Goal: Information Seeking & Learning: Find specific fact

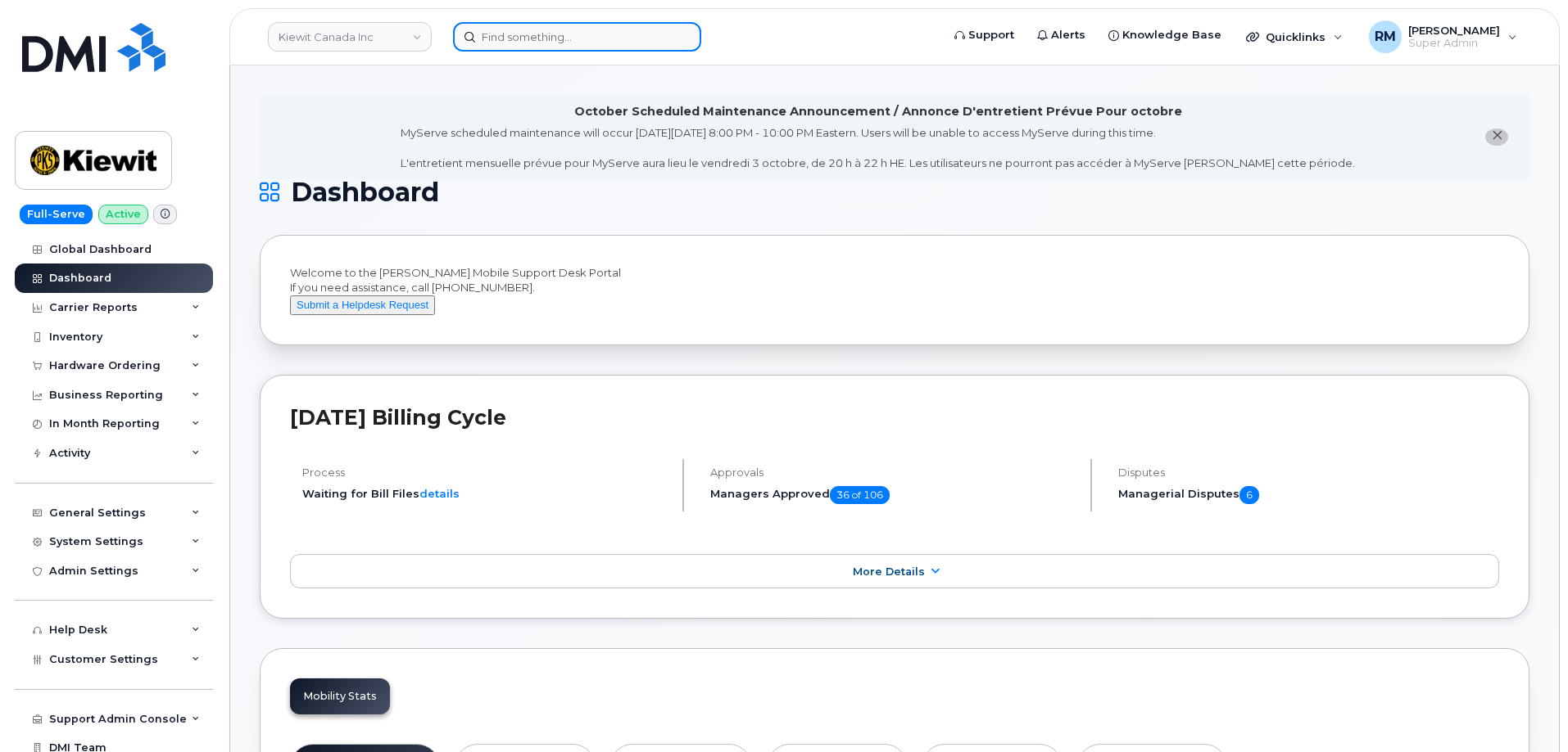
click at [548, 40] on input at bounding box center [577, 37] width 248 height 30
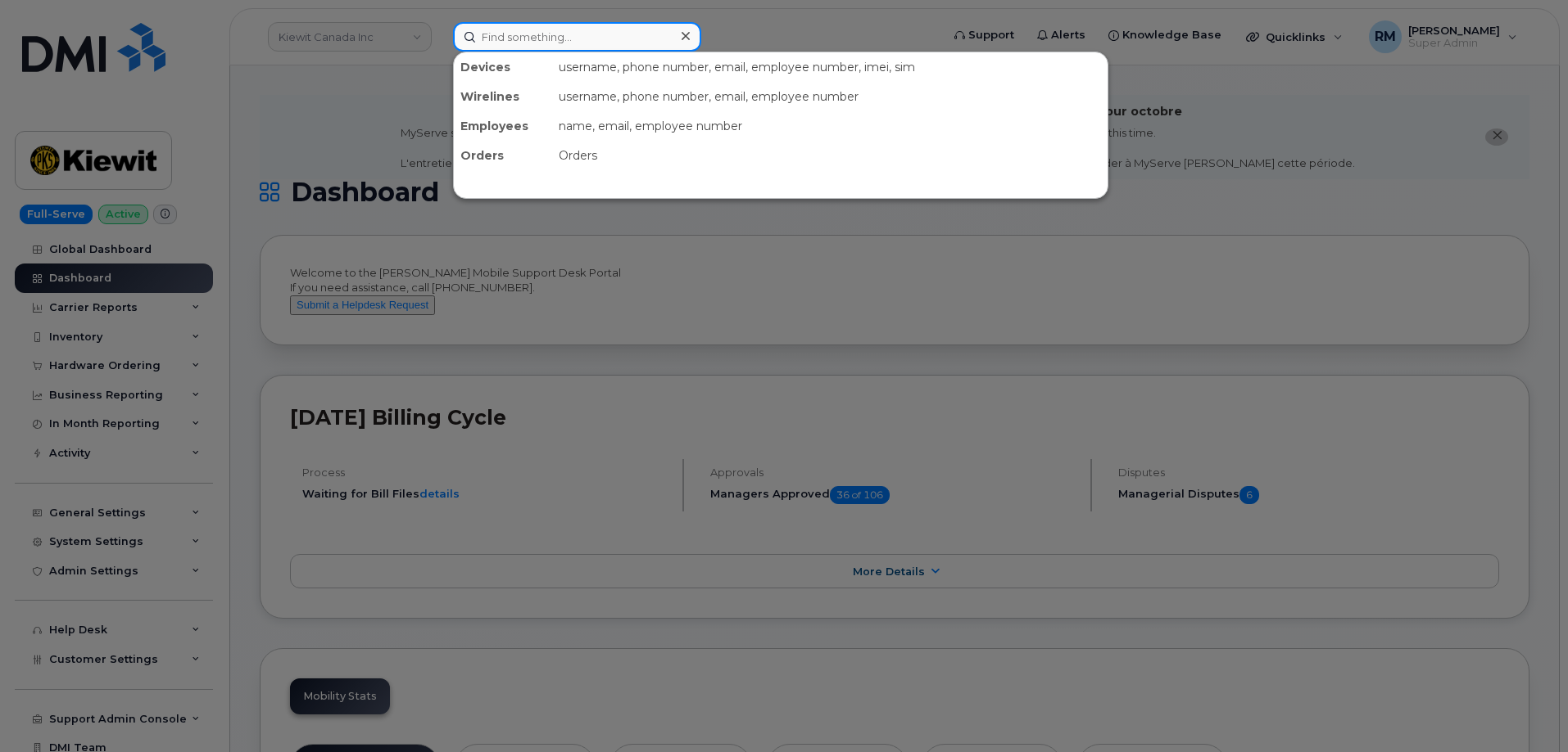
paste input "4038362986"
type input "4038362986"
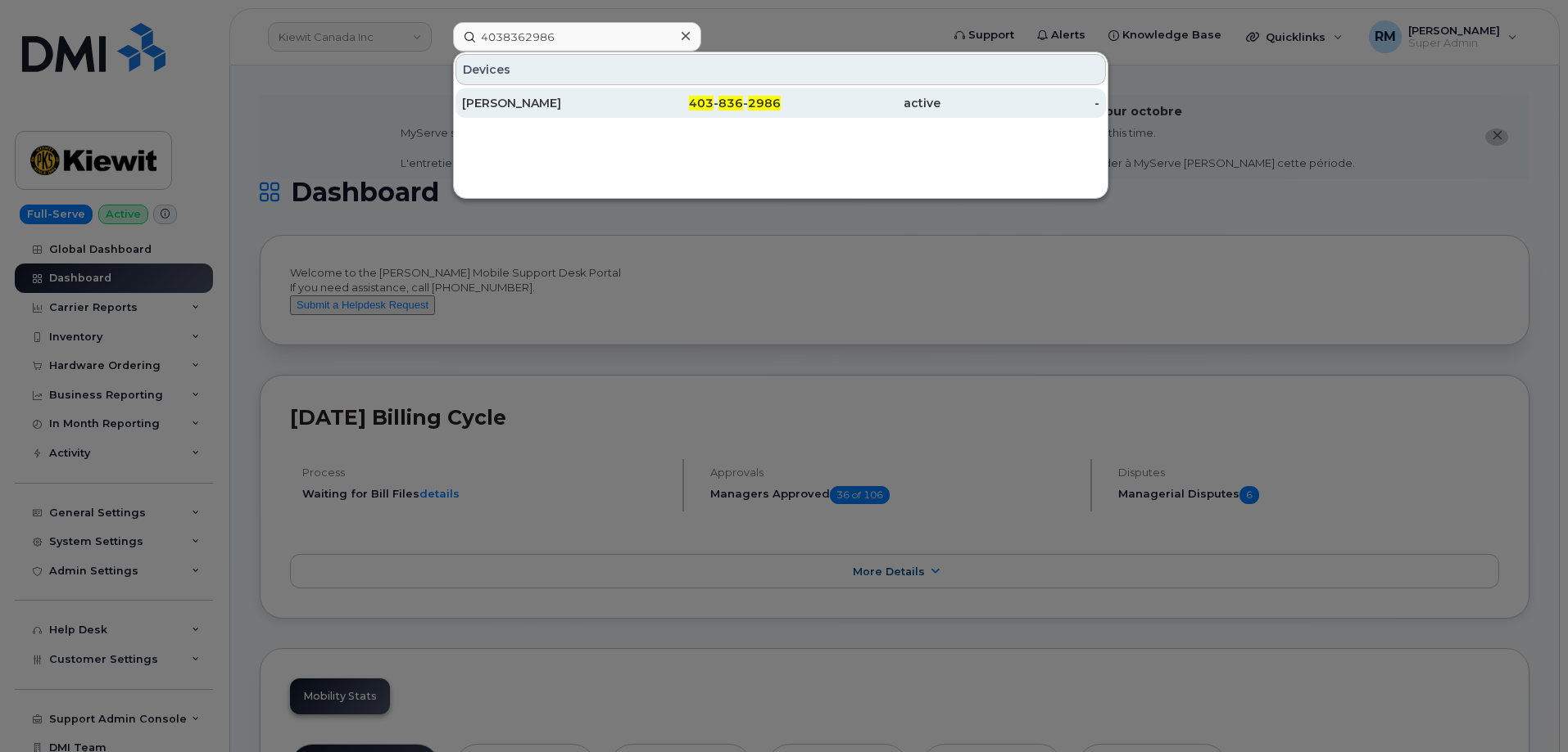
click at [624, 102] on div "403 - 836 - 2986" at bounding box center [701, 103] width 160 height 16
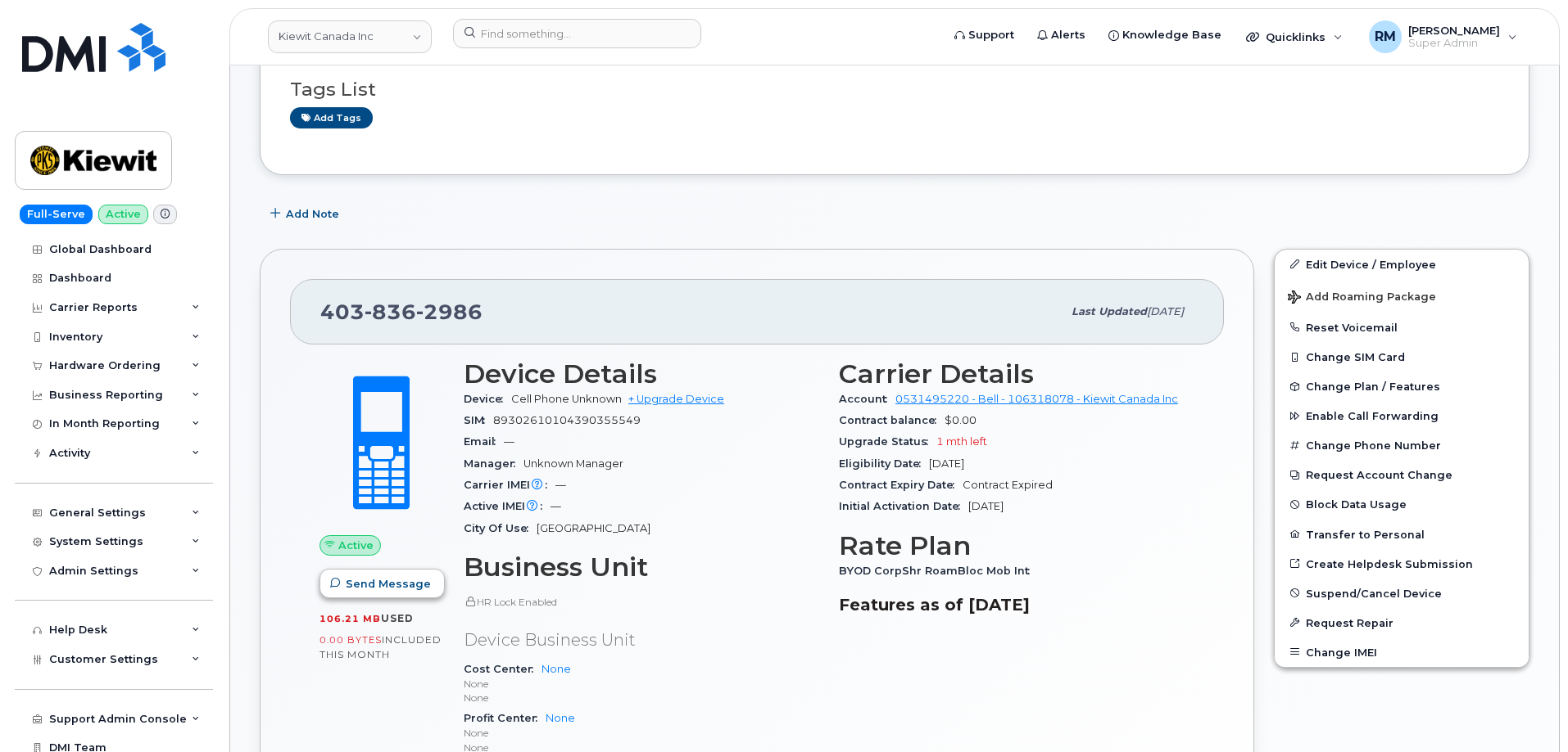
scroll to position [328, 0]
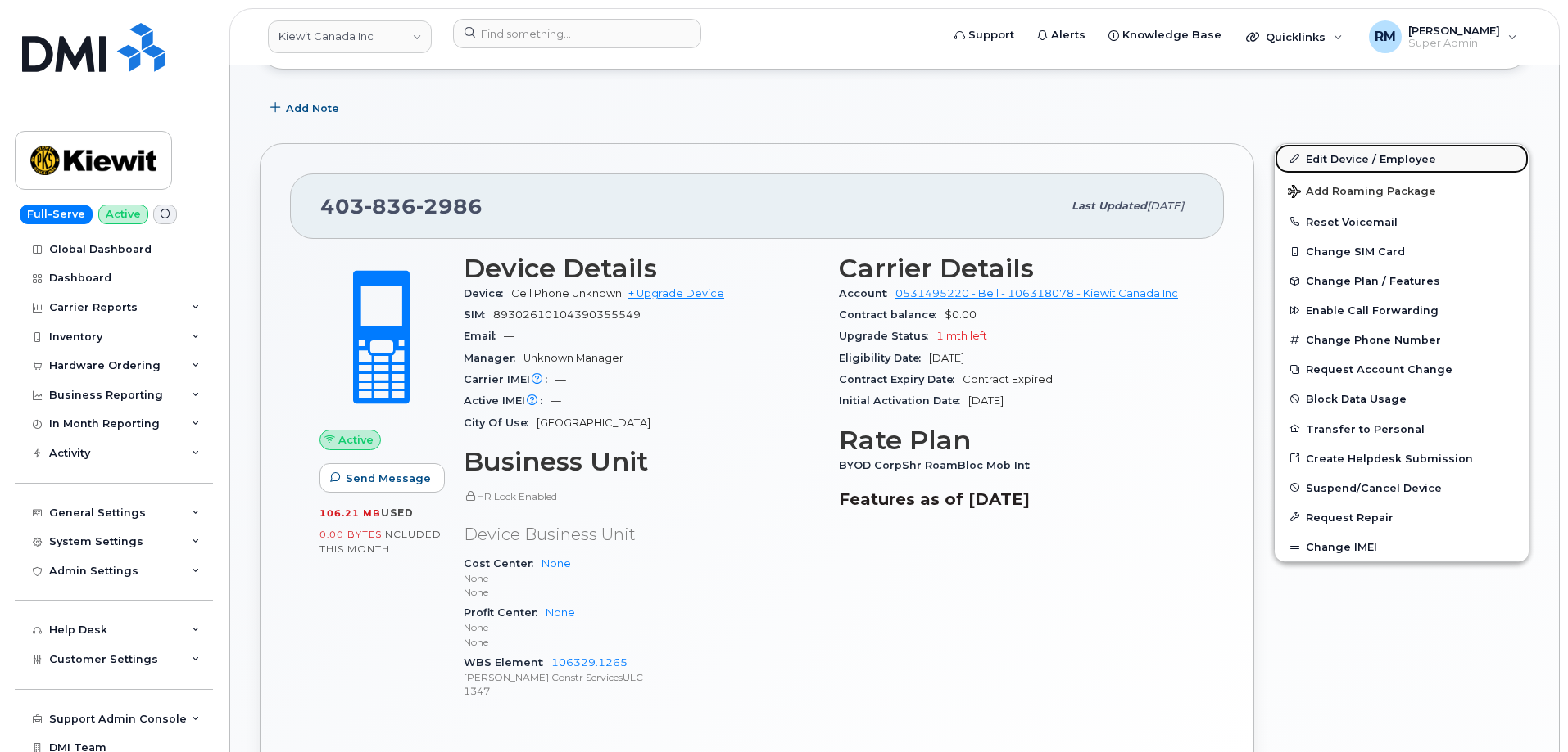
click at [1332, 166] on link "Edit Device / Employee" at bounding box center [1401, 159] width 254 height 30
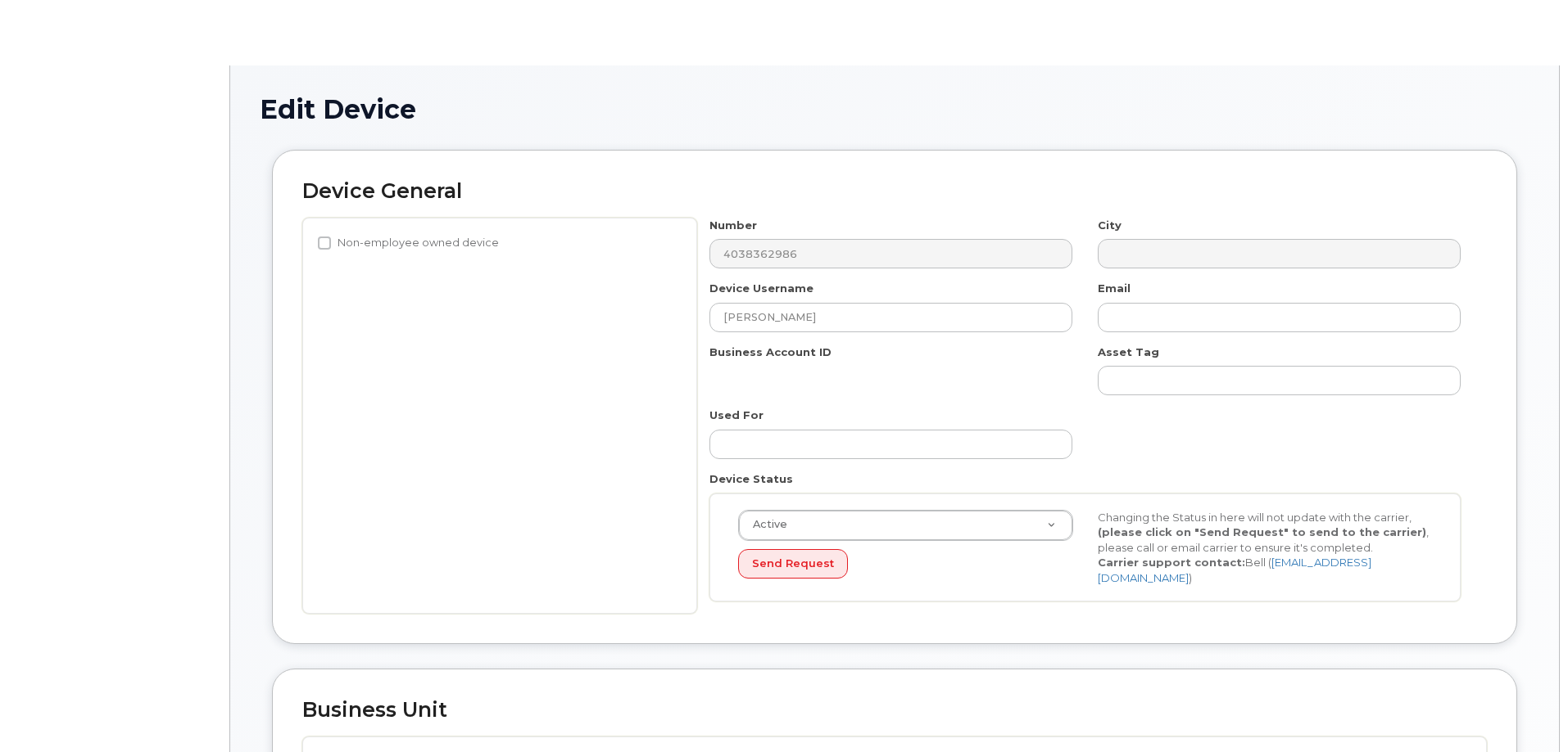
select select "14059"
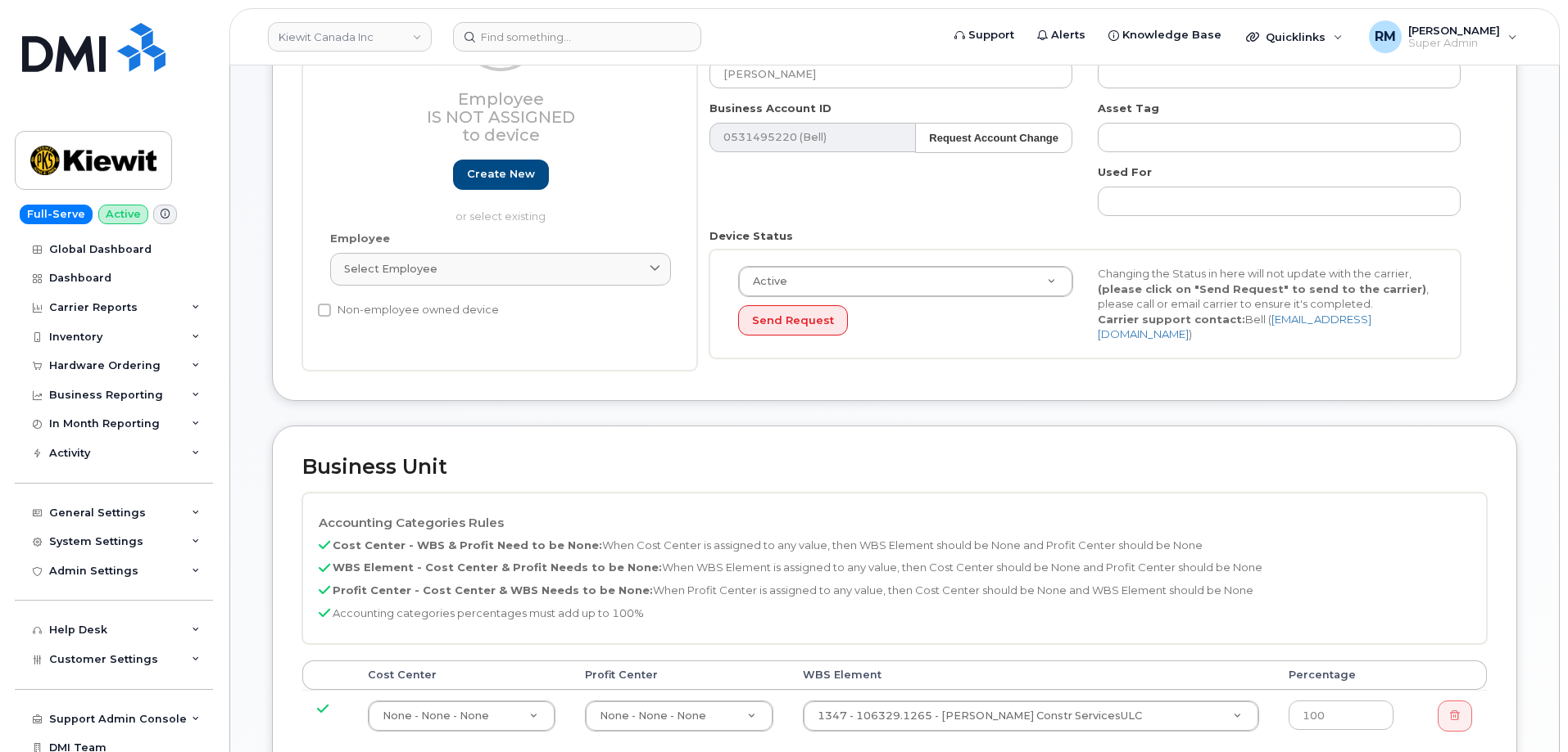
scroll to position [573, 0]
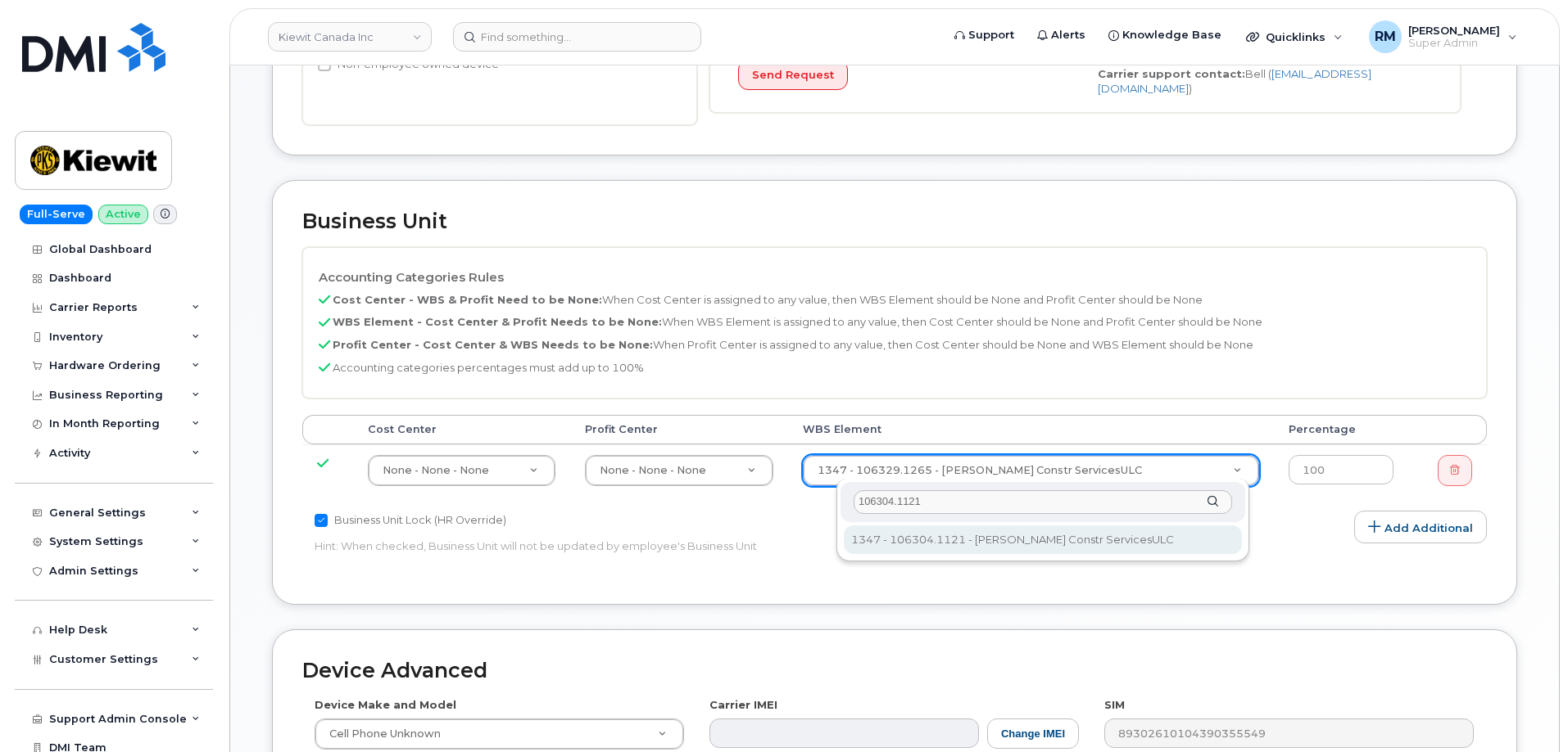
type input "106304.1121"
type input "35008645"
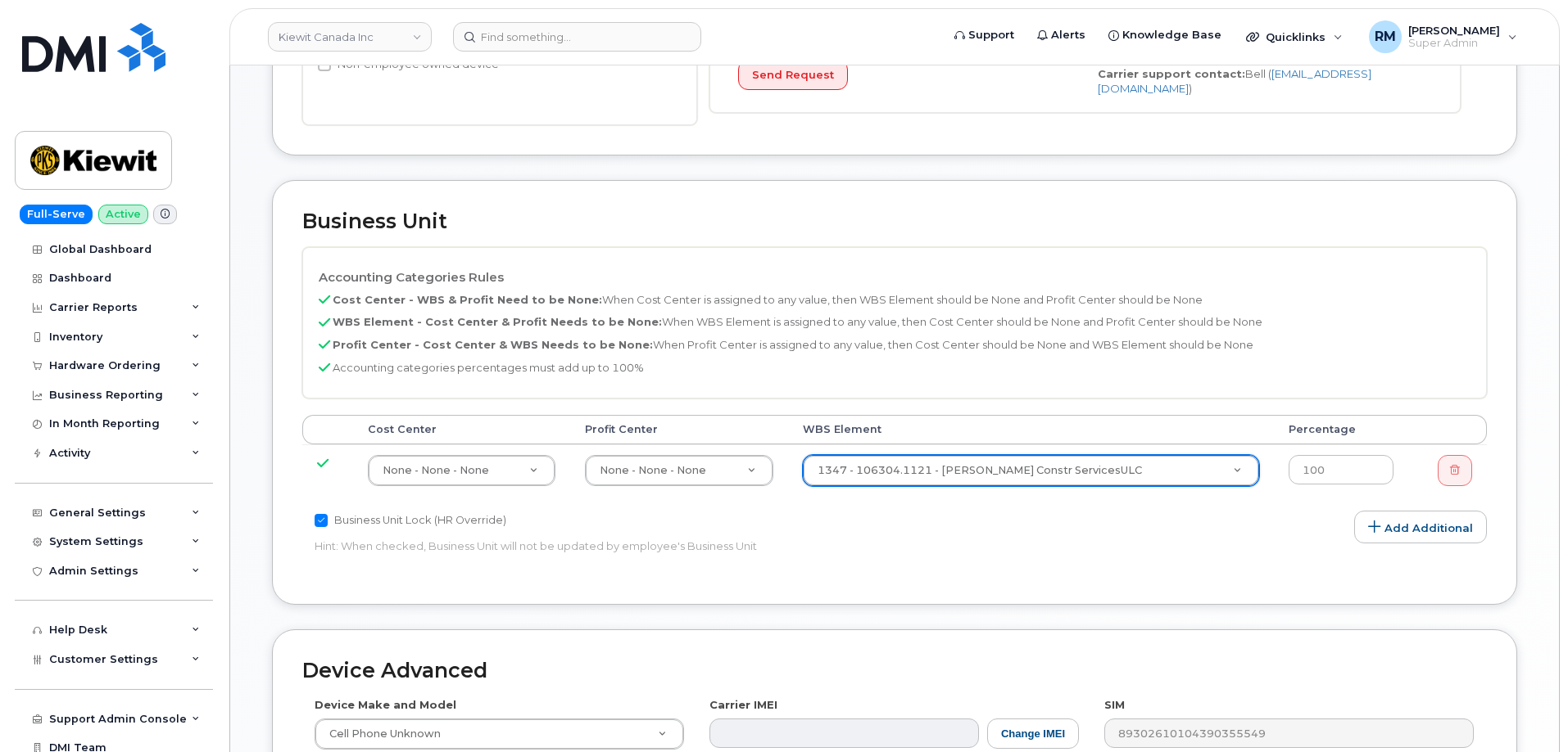
scroll to position [932, 0]
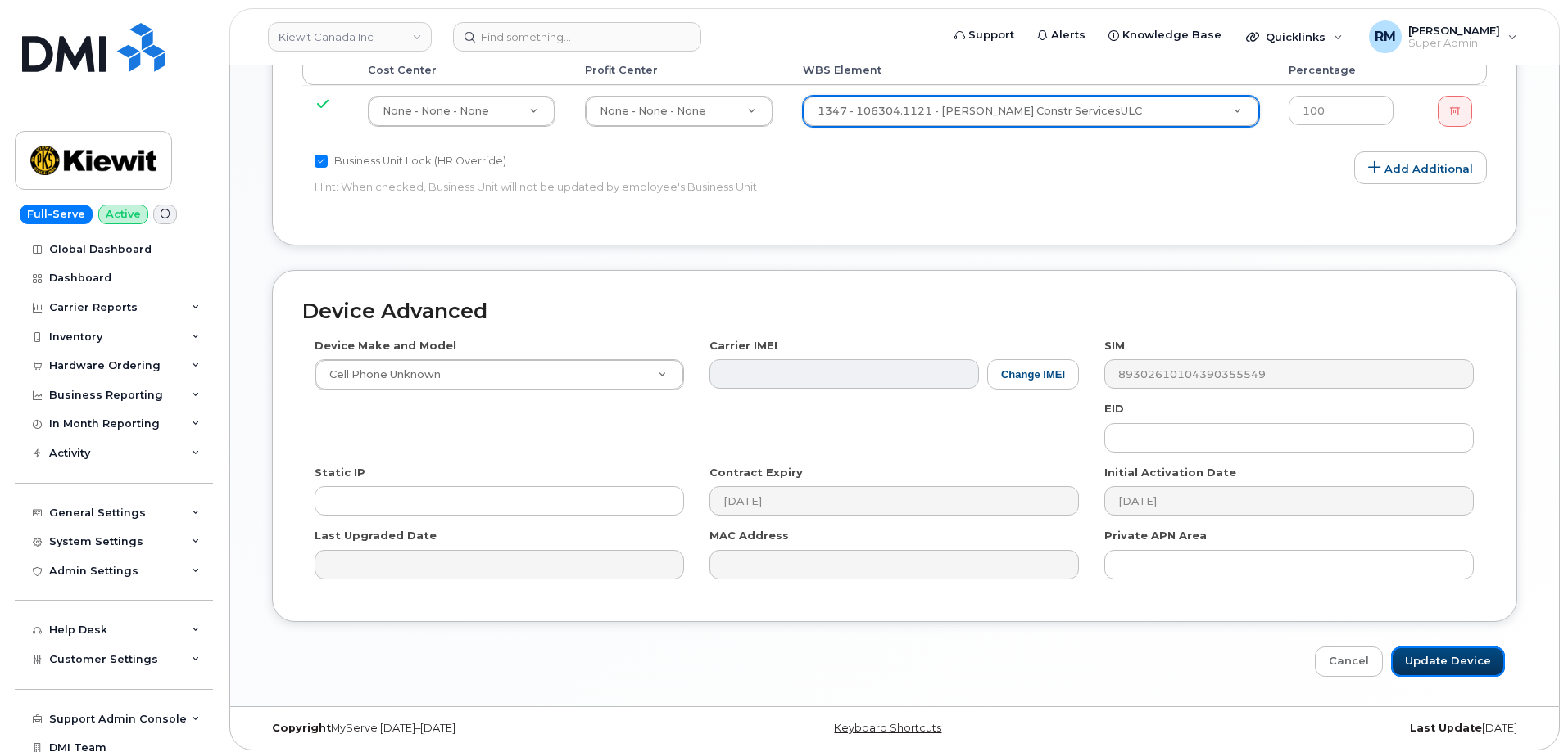
click at [1438, 653] on input "Update Device" at bounding box center [1447, 662] width 114 height 31
type input "Saving..."
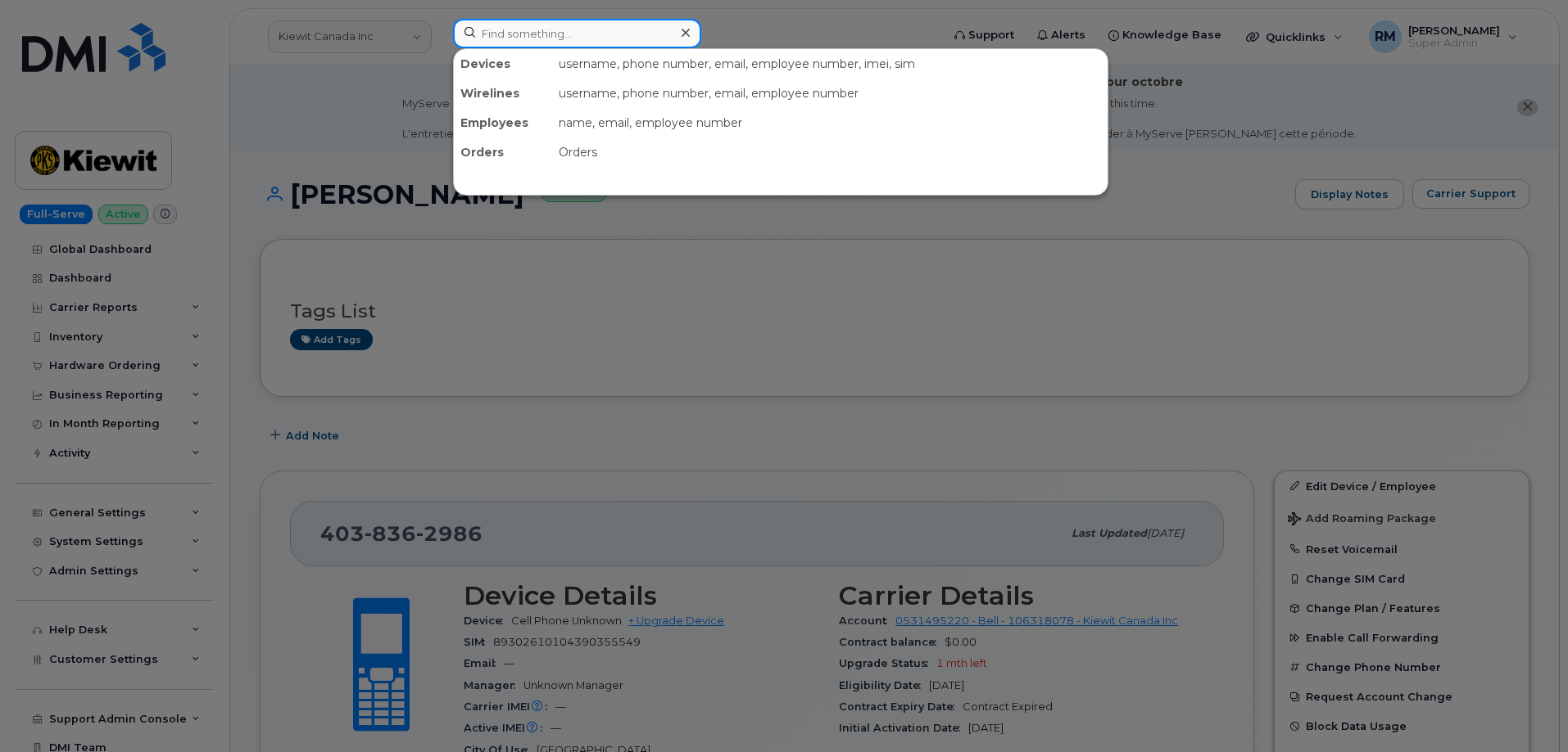
click at [570, 41] on input at bounding box center [577, 33] width 248 height 30
paste input "312-446-0148"
type input "312-446-0148"
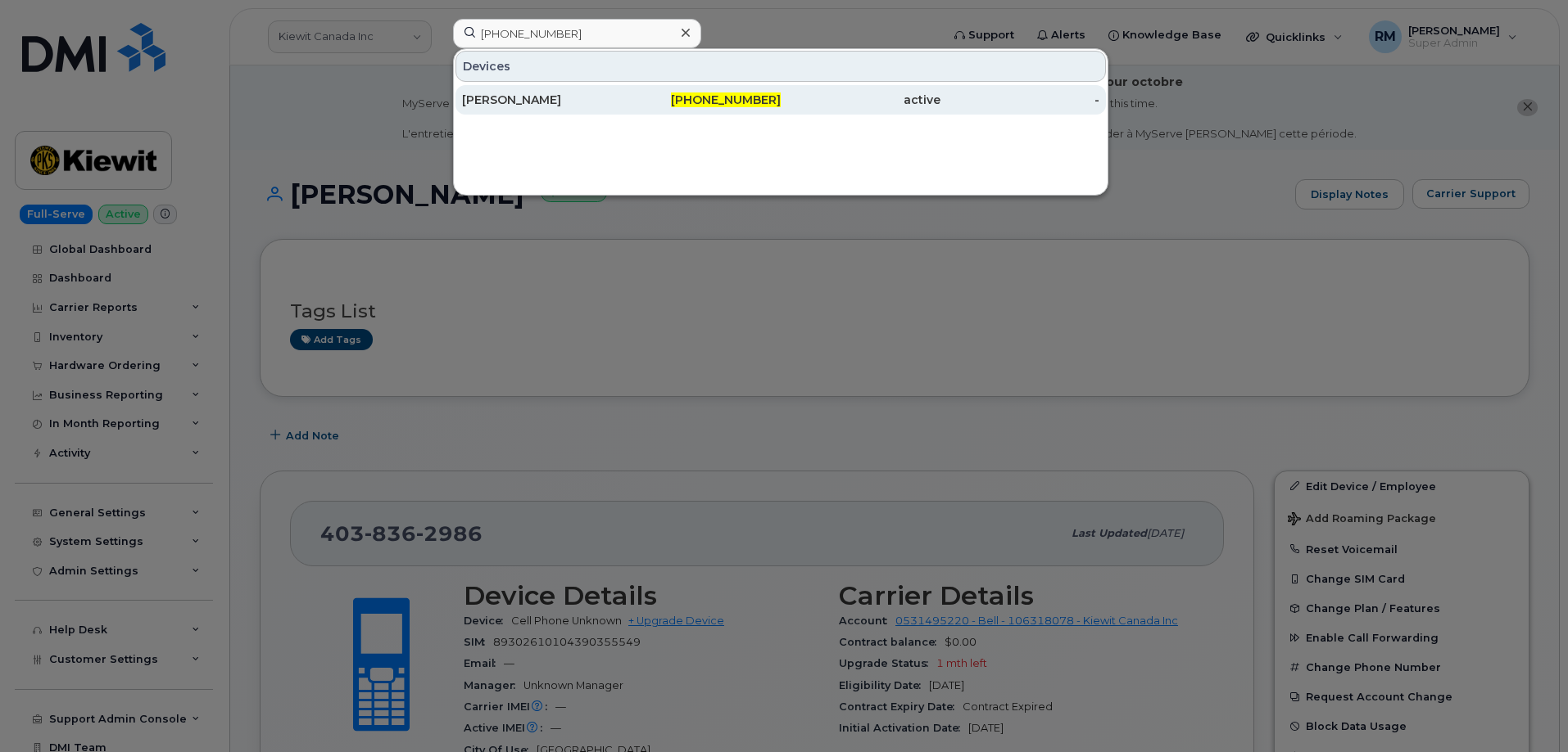
click at [564, 100] on div "HYNITA HILLIARD" at bounding box center [542, 100] width 160 height 16
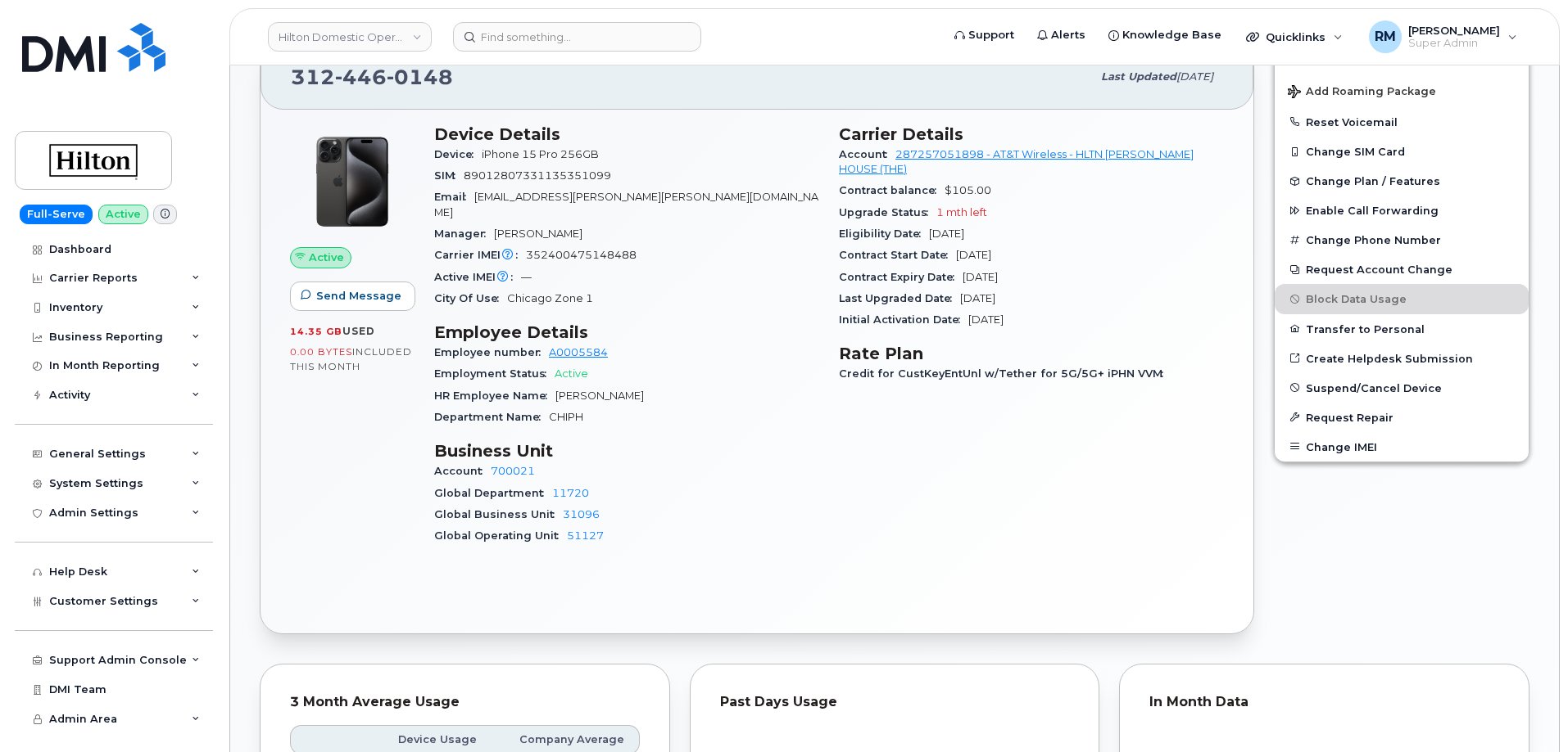
scroll to position [573, 0]
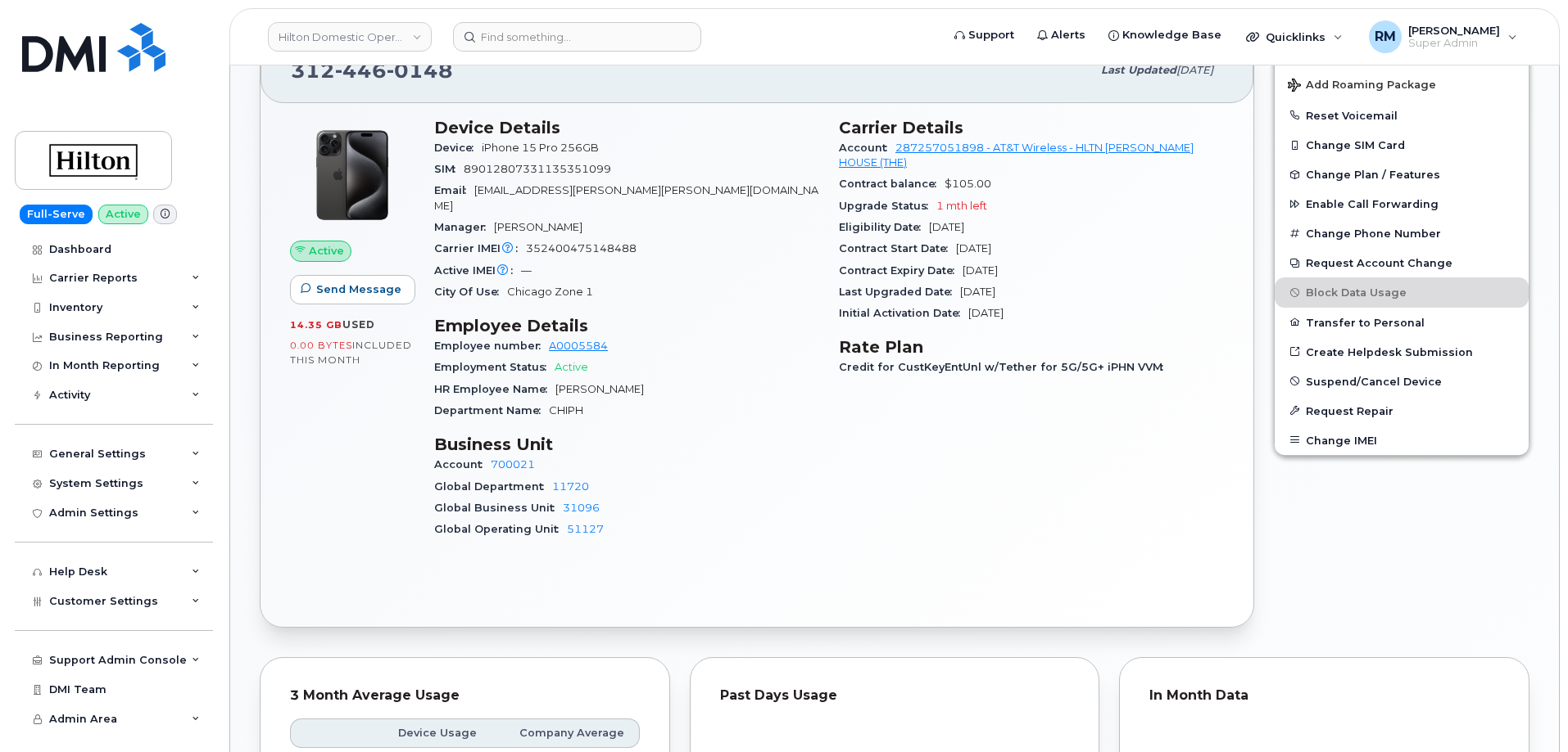
click at [565, 404] on span "CHIPH" at bounding box center [566, 411] width 34 height 13
drag, startPoint x: 593, startPoint y: 376, endPoint x: 553, endPoint y: 379, distance: 40.1
click at [553, 379] on div "HR Employee Name Hynita Hilliard" at bounding box center [626, 390] width 385 height 22
copy span "Hynita Hilliard"
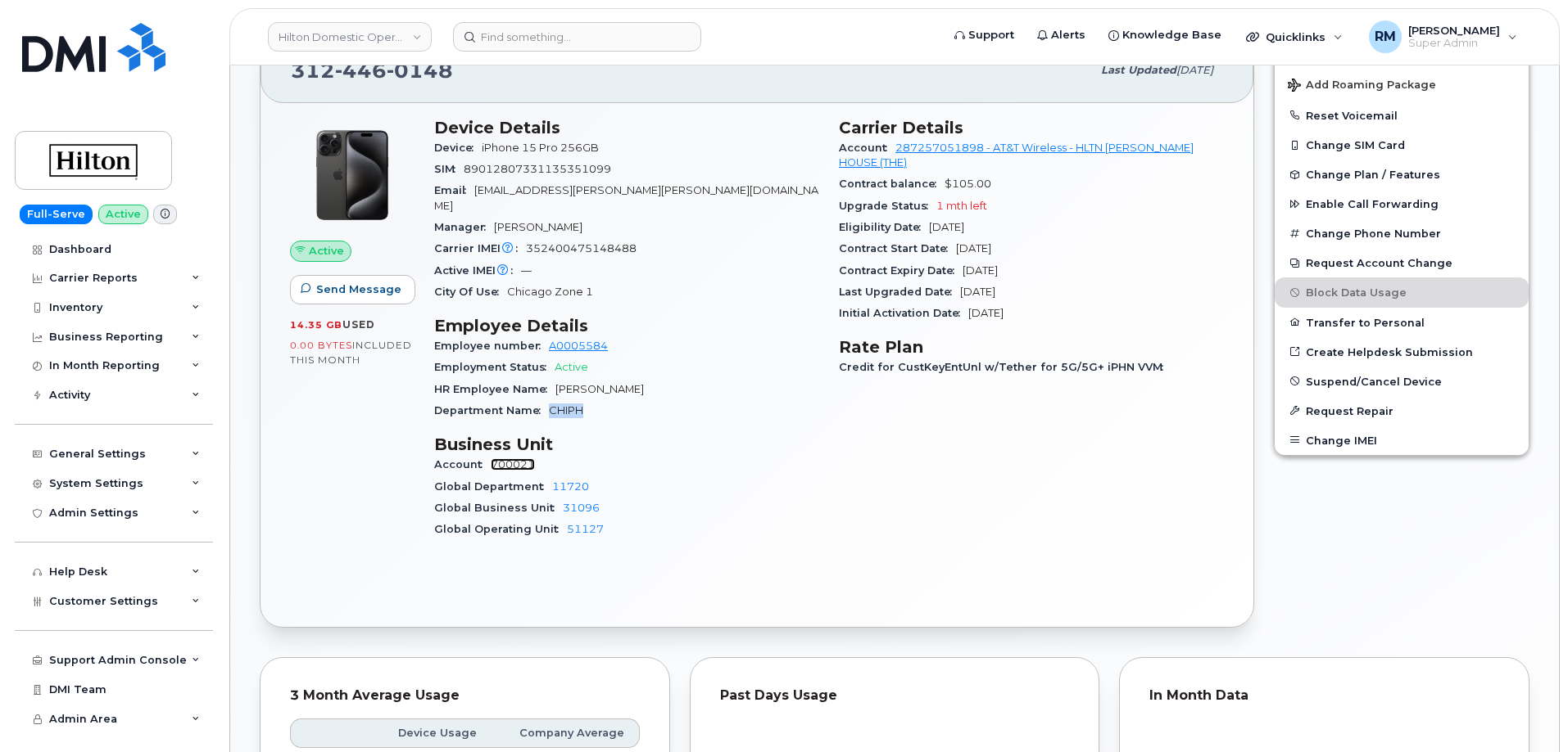
click at [506, 458] on link "700021" at bounding box center [512, 465] width 44 height 13
click at [576, 481] on link "11720" at bounding box center [570, 487] width 37 height 13
click at [573, 502] on link "31096" at bounding box center [580, 508] width 37 height 13
click at [581, 523] on link "51127" at bounding box center [585, 530] width 37 height 13
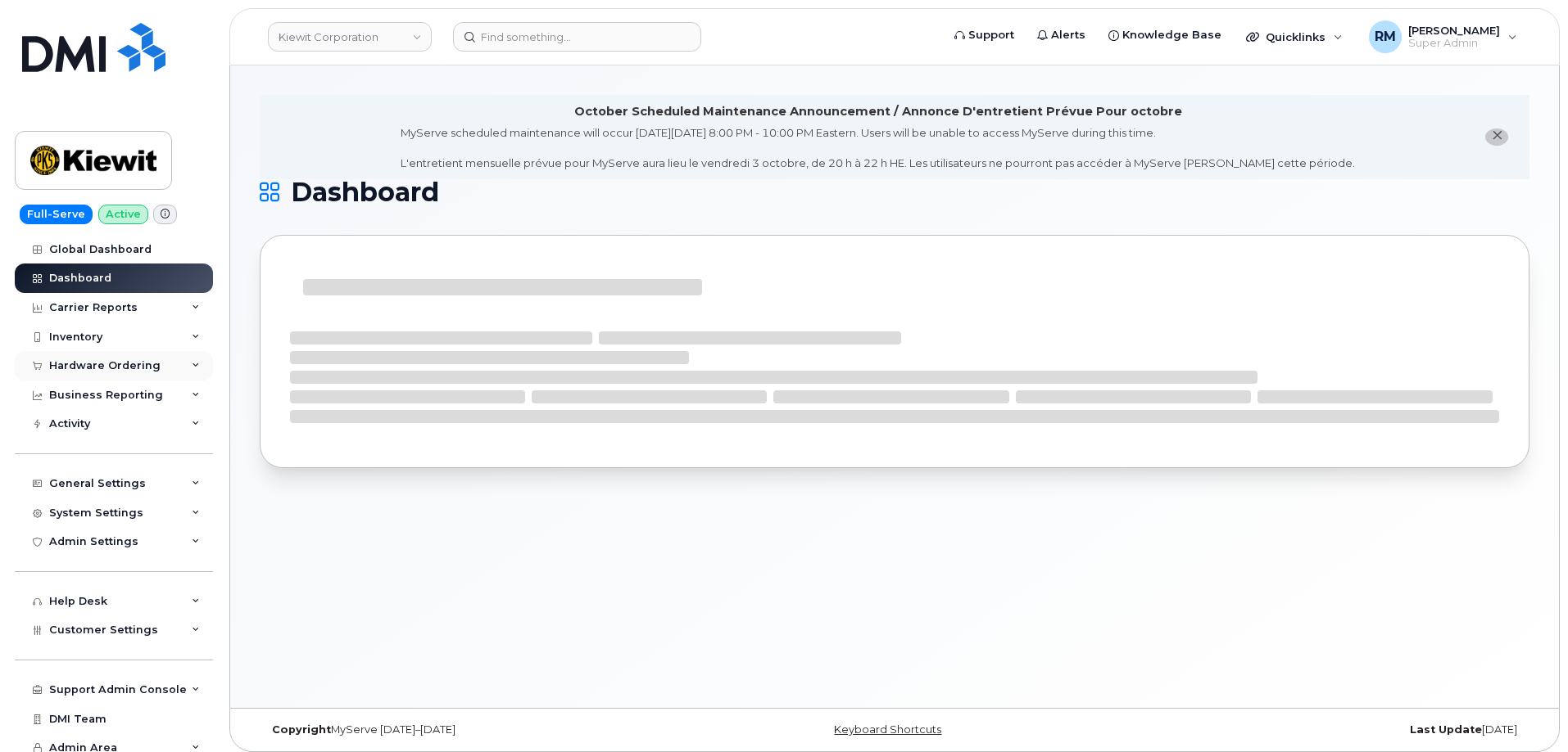
click at [89, 365] on div "Hardware Ordering" at bounding box center [105, 366] width 112 height 14
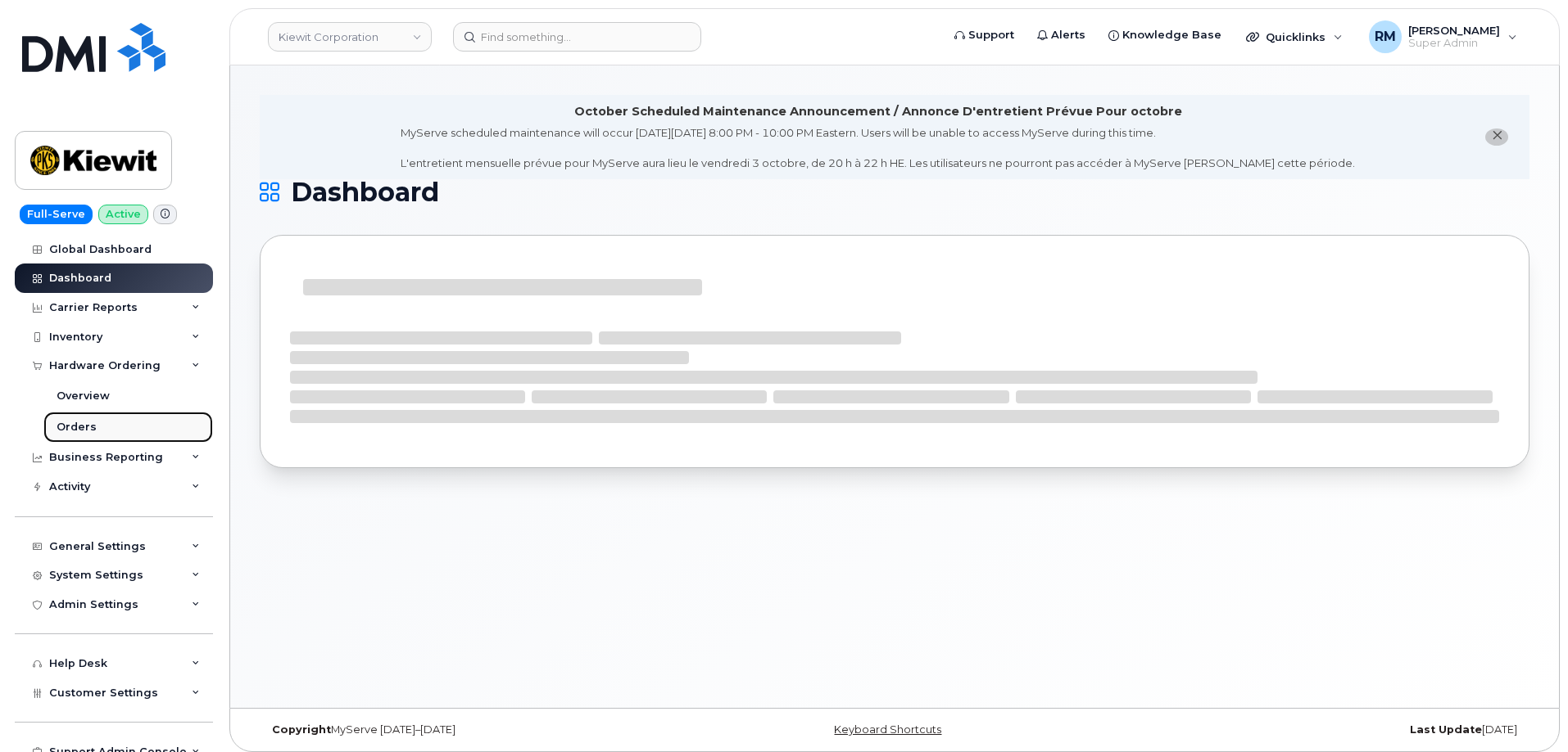
click at [82, 422] on div "Orders" at bounding box center [77, 427] width 41 height 14
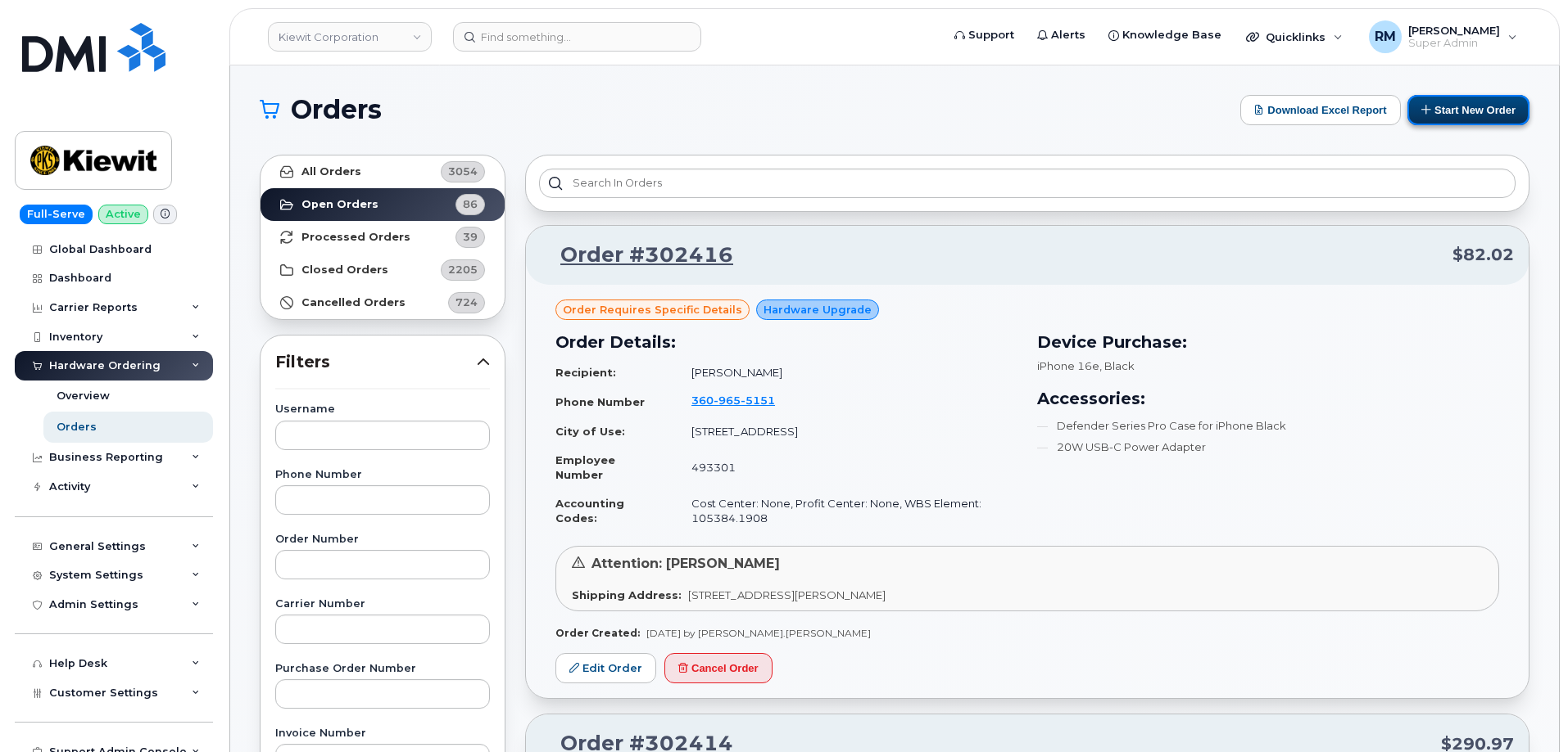
click at [1440, 114] on button "Start New Order" at bounding box center [1468, 110] width 122 height 31
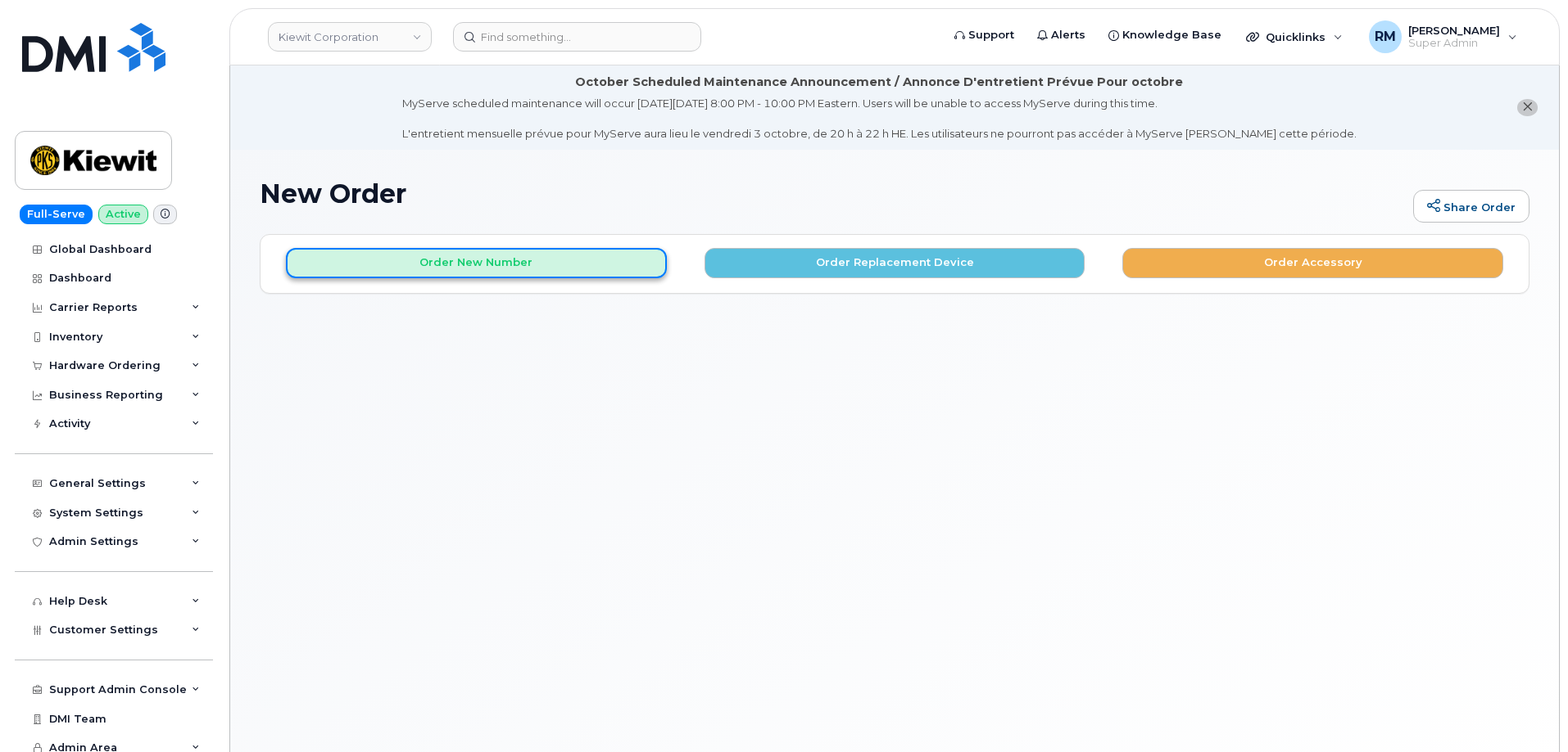
click at [465, 269] on button "Order New Number" at bounding box center [476, 263] width 381 height 31
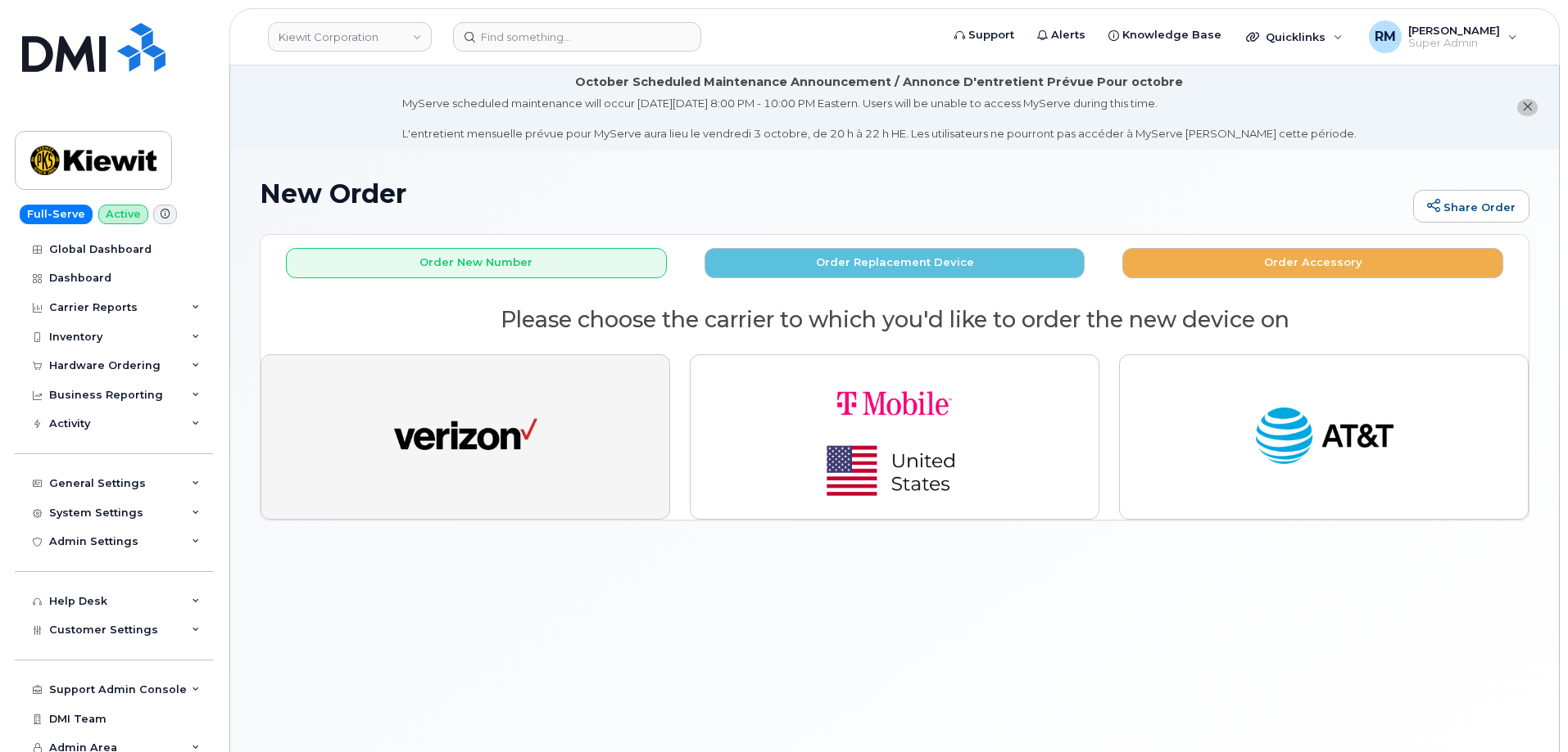
click at [469, 461] on img "button" at bounding box center [465, 437] width 143 height 74
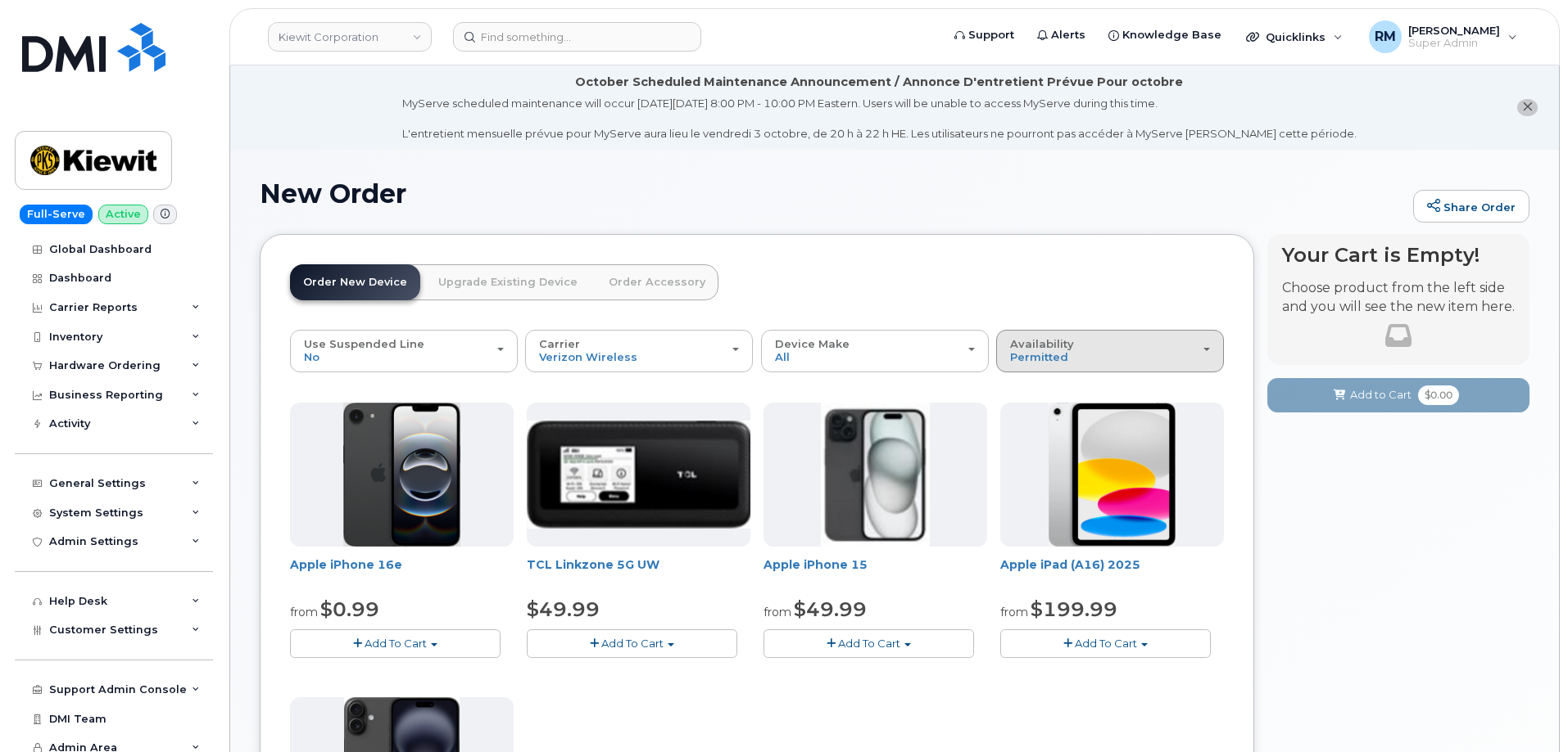
click at [1058, 349] on span "Availability" at bounding box center [1042, 343] width 64 height 14
click at [1026, 415] on label "All" at bounding box center [1017, 416] width 34 height 20
click at [0, 0] on input "All" at bounding box center [0, 0] width 0 height 0
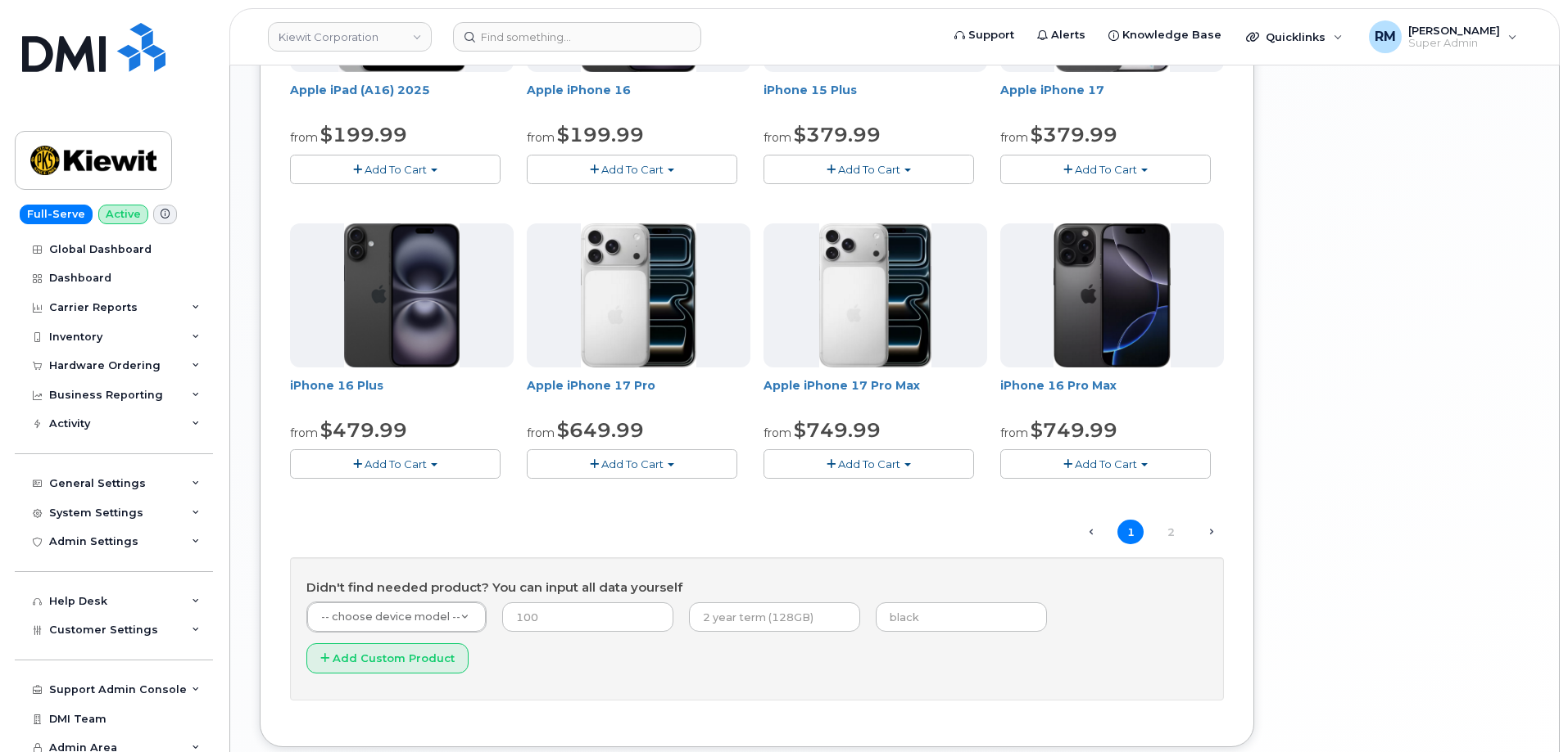
scroll to position [1125, 0]
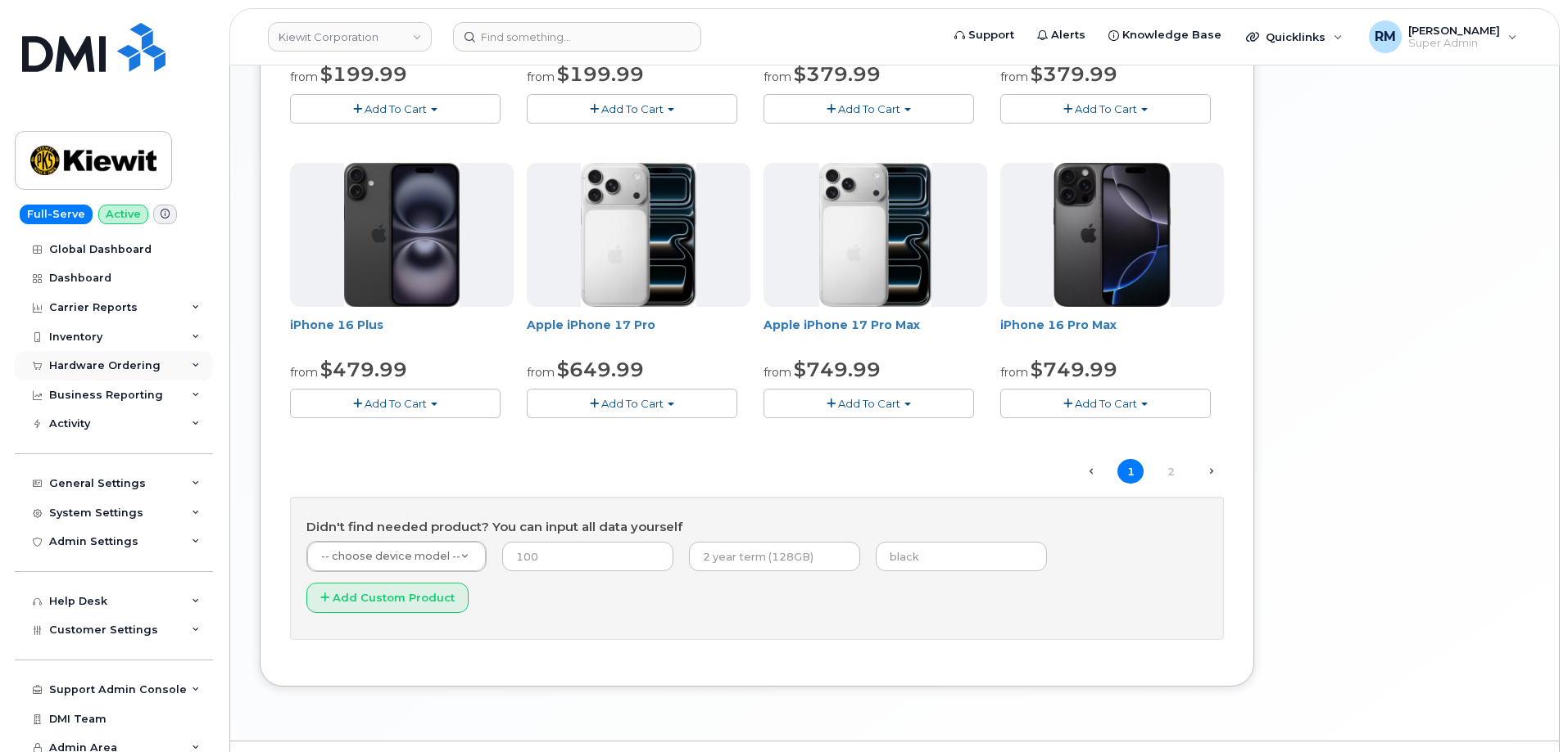
click at [79, 364] on div "Hardware Ordering" at bounding box center [105, 366] width 112 height 14
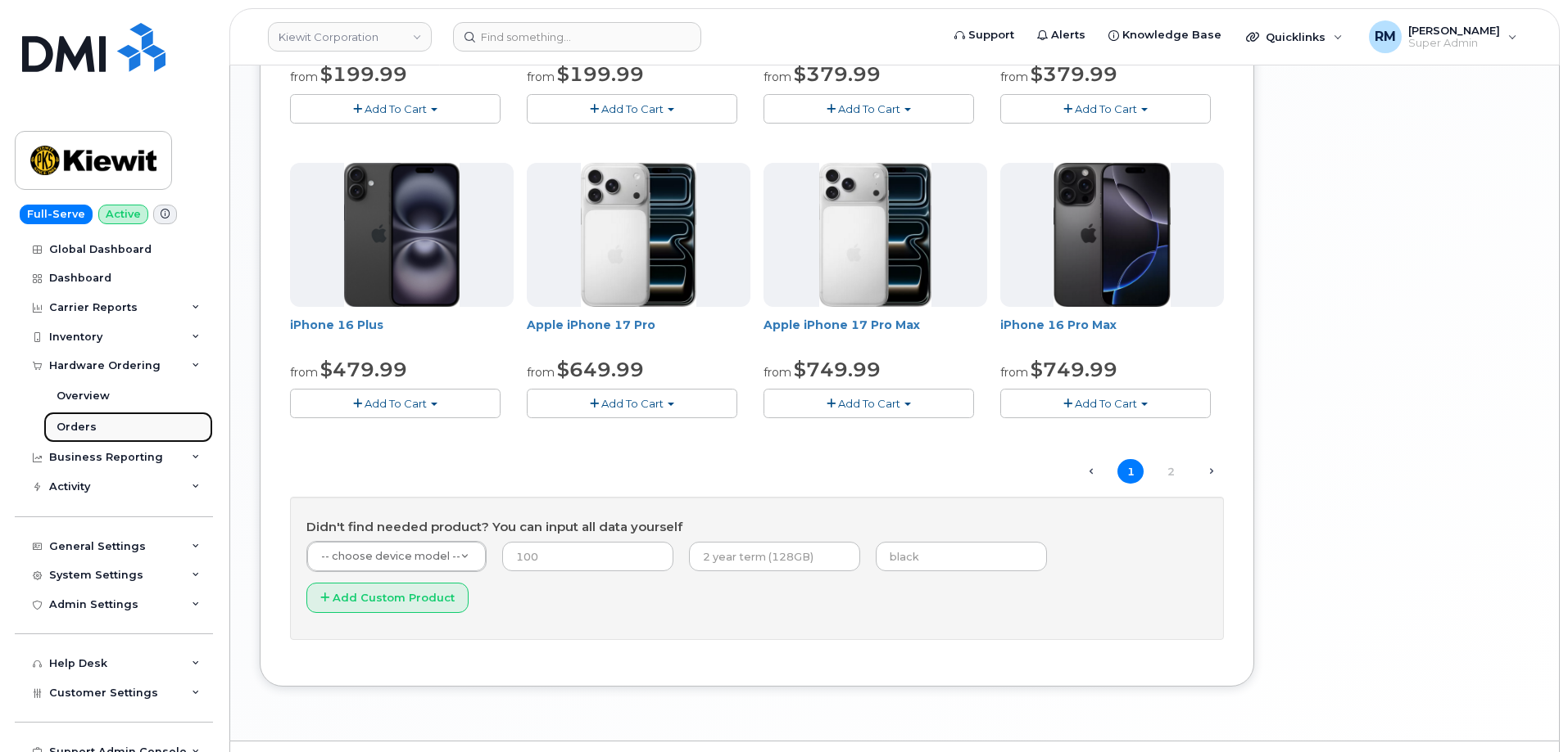
click at [71, 418] on link "Orders" at bounding box center [128, 427] width 169 height 32
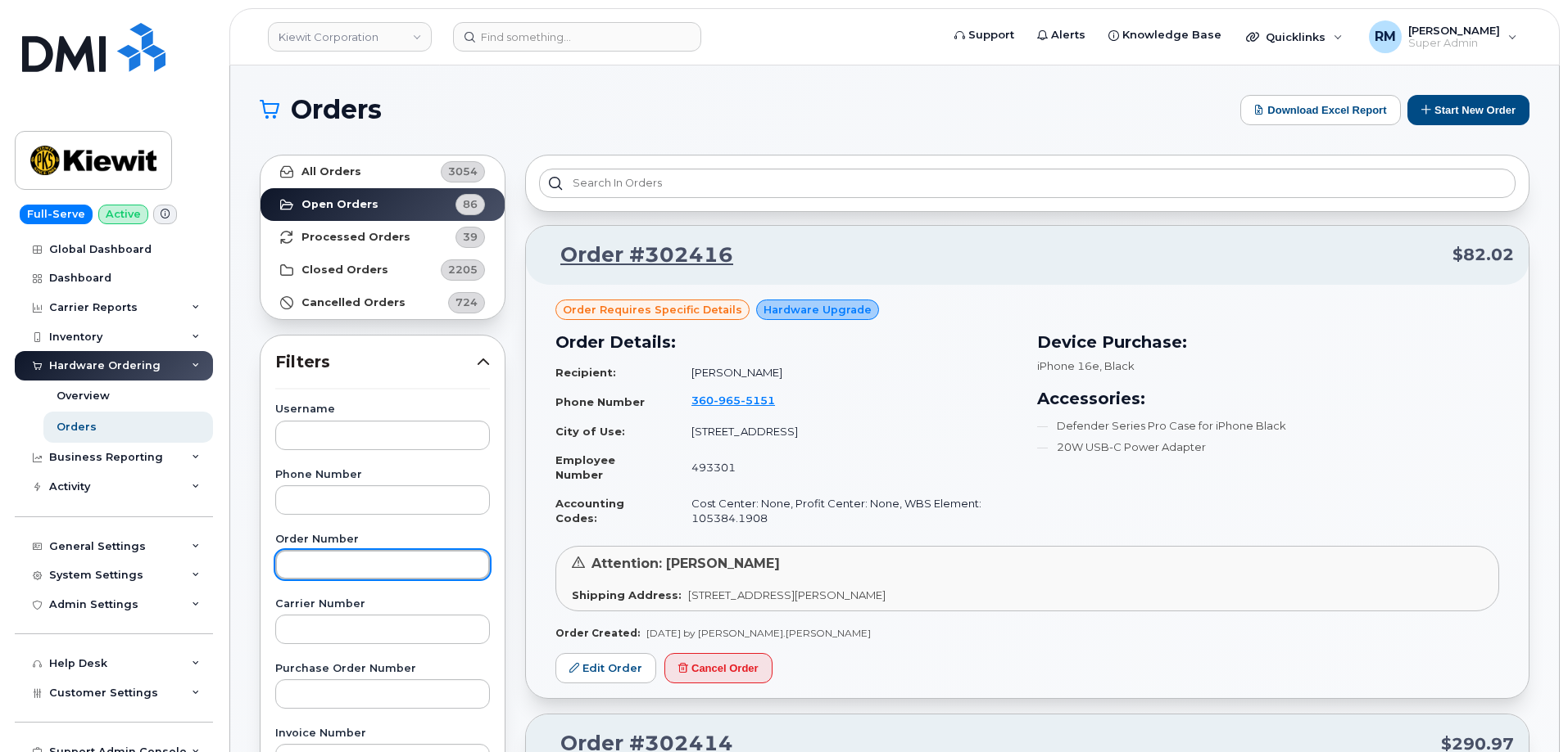
click at [325, 564] on input "text" at bounding box center [382, 565] width 214 height 30
paste input "300163"
type input "300163"
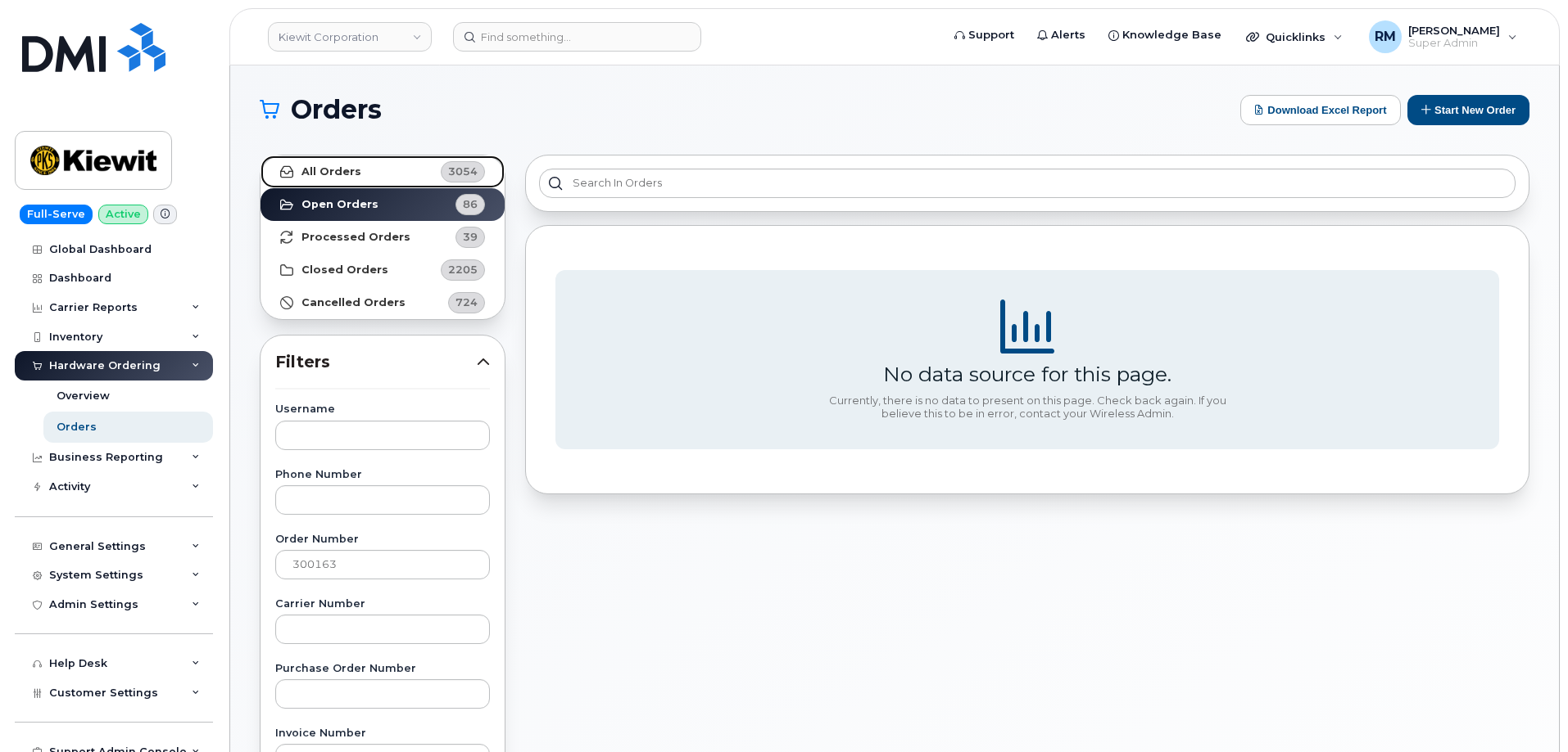
click at [350, 171] on strong "All Orders" at bounding box center [332, 172] width 59 height 14
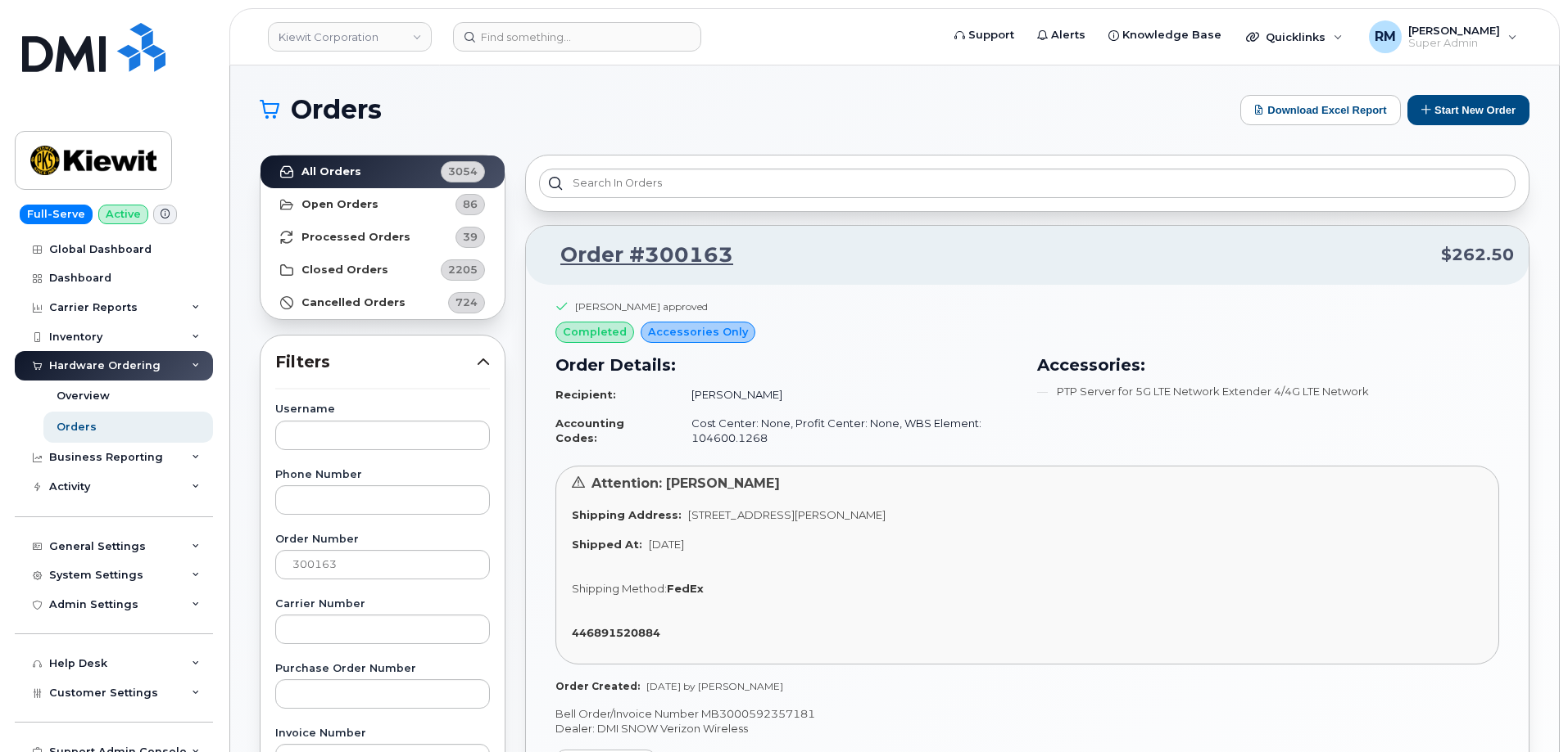
click at [78, 365] on div "Hardware Ordering" at bounding box center [105, 366] width 112 height 14
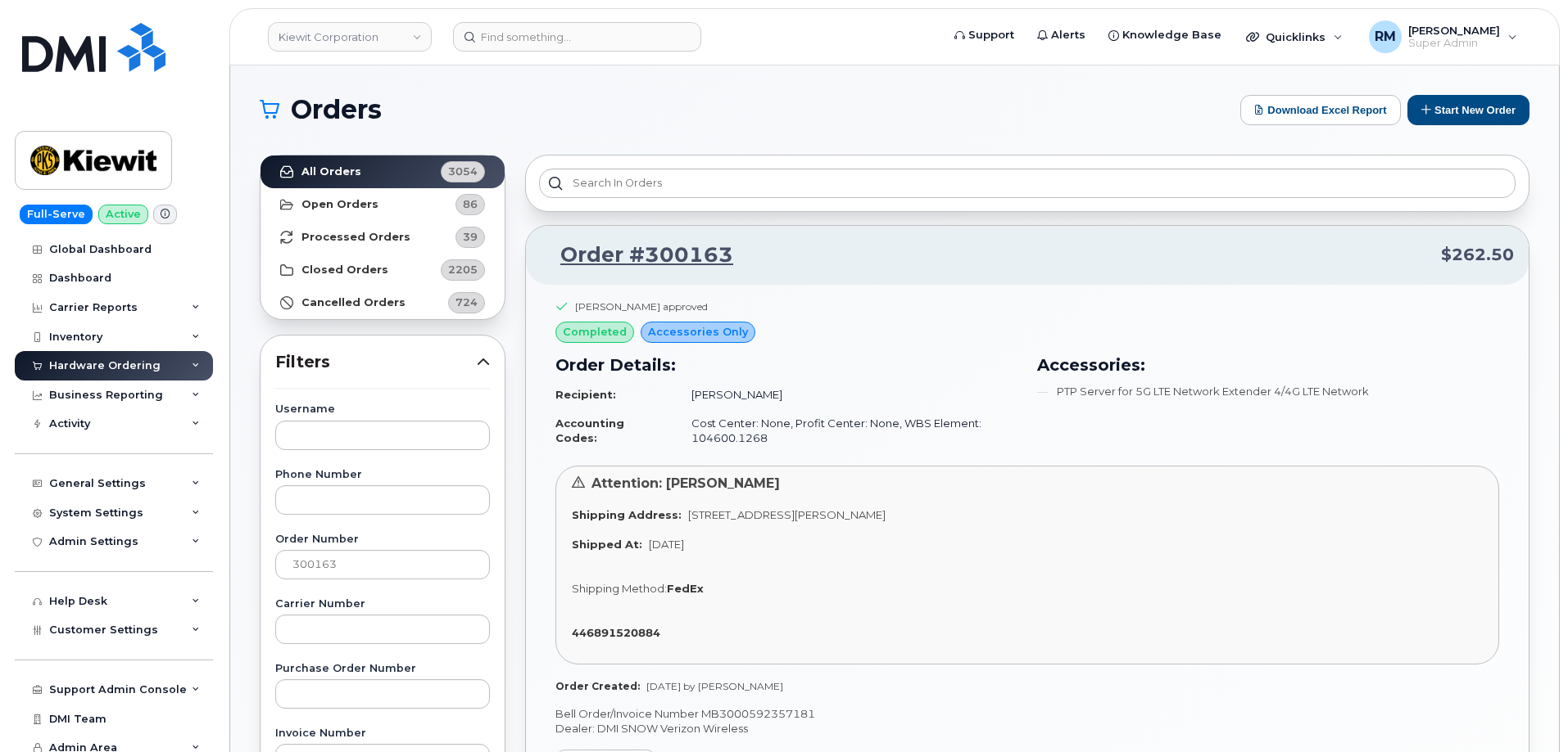
click at [86, 364] on div "Hardware Ordering" at bounding box center [105, 366] width 112 height 14
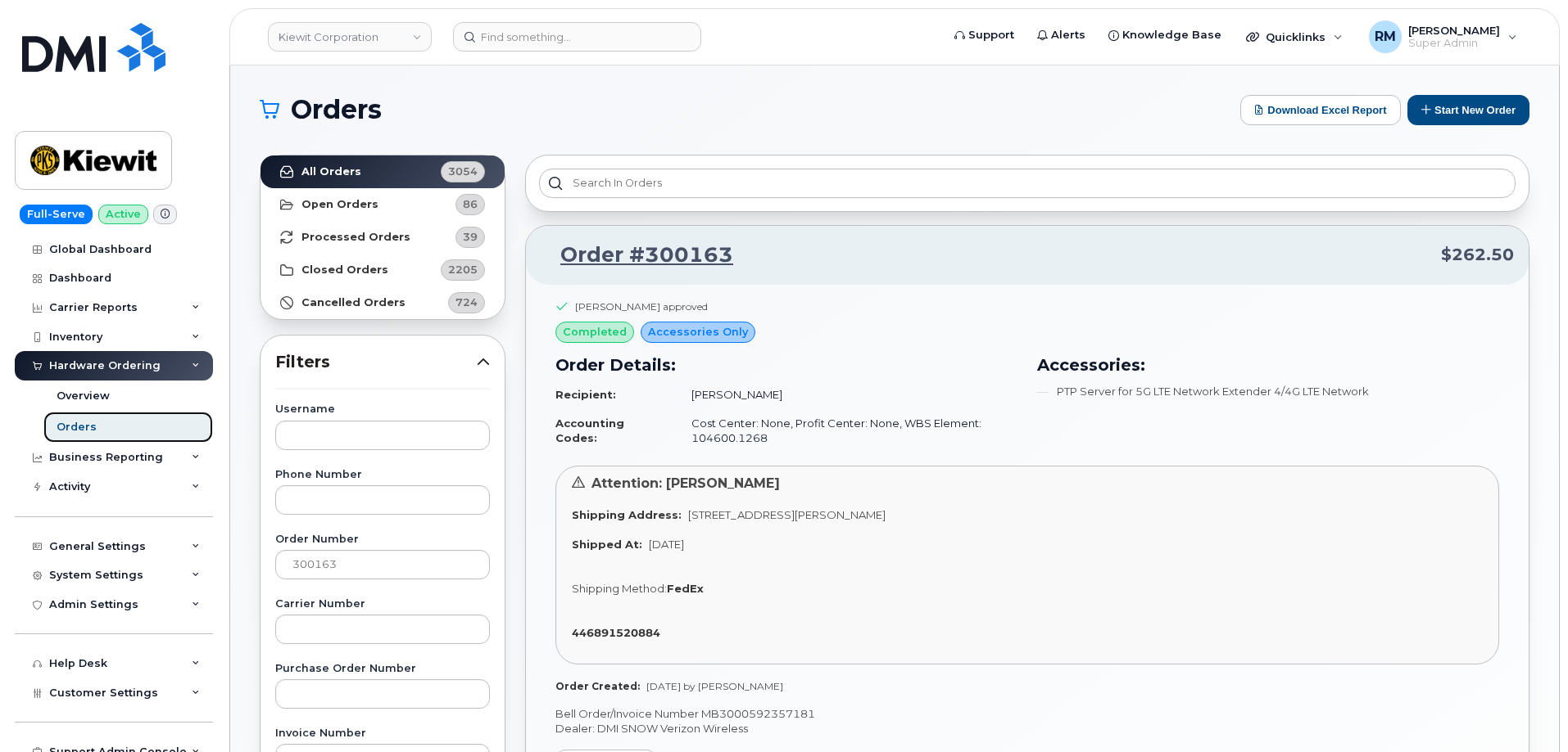
click at [77, 434] on div "Orders" at bounding box center [77, 427] width 41 height 14
click at [1485, 113] on button "Start New Order" at bounding box center [1468, 110] width 122 height 31
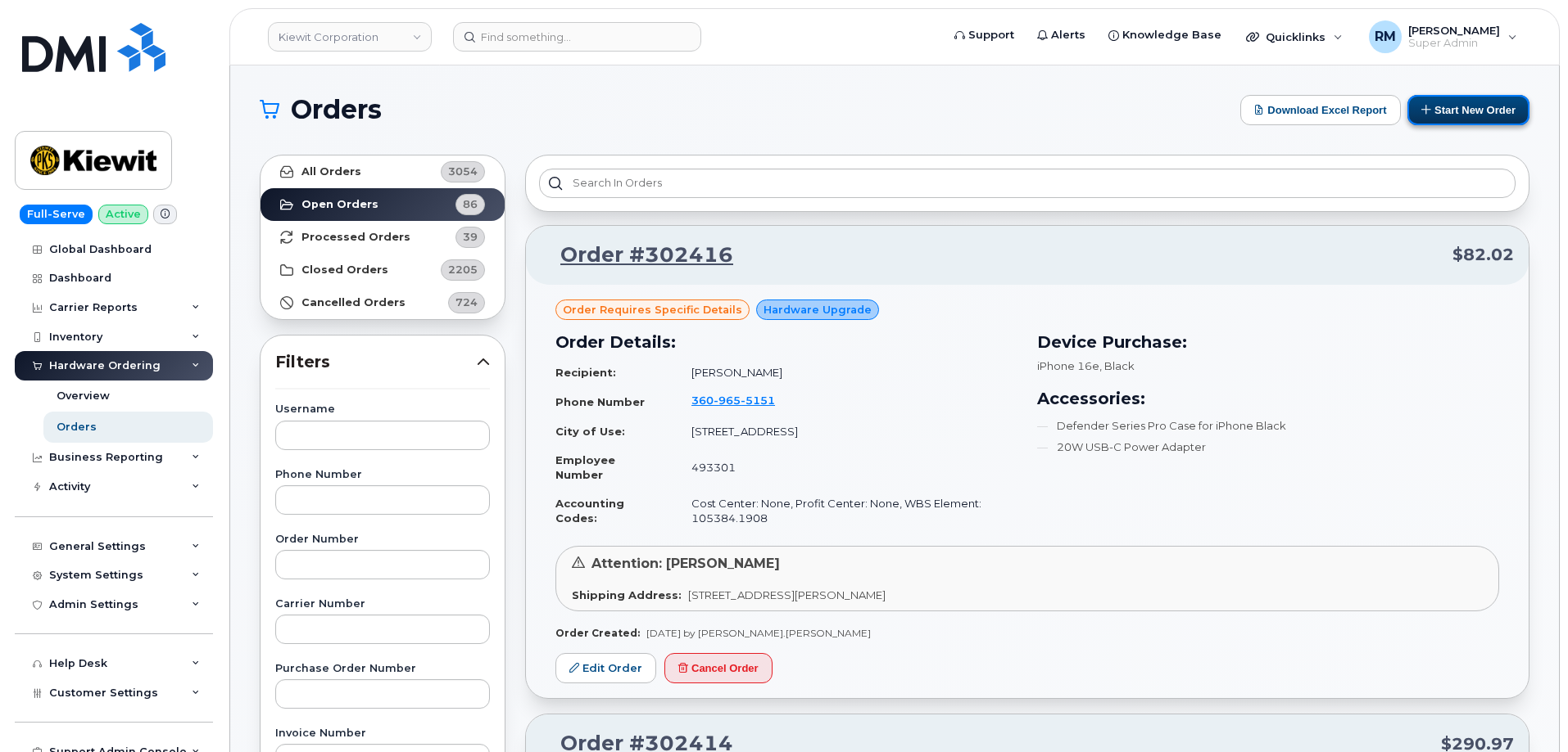
click at [1474, 113] on button "Start New Order" at bounding box center [1468, 110] width 122 height 31
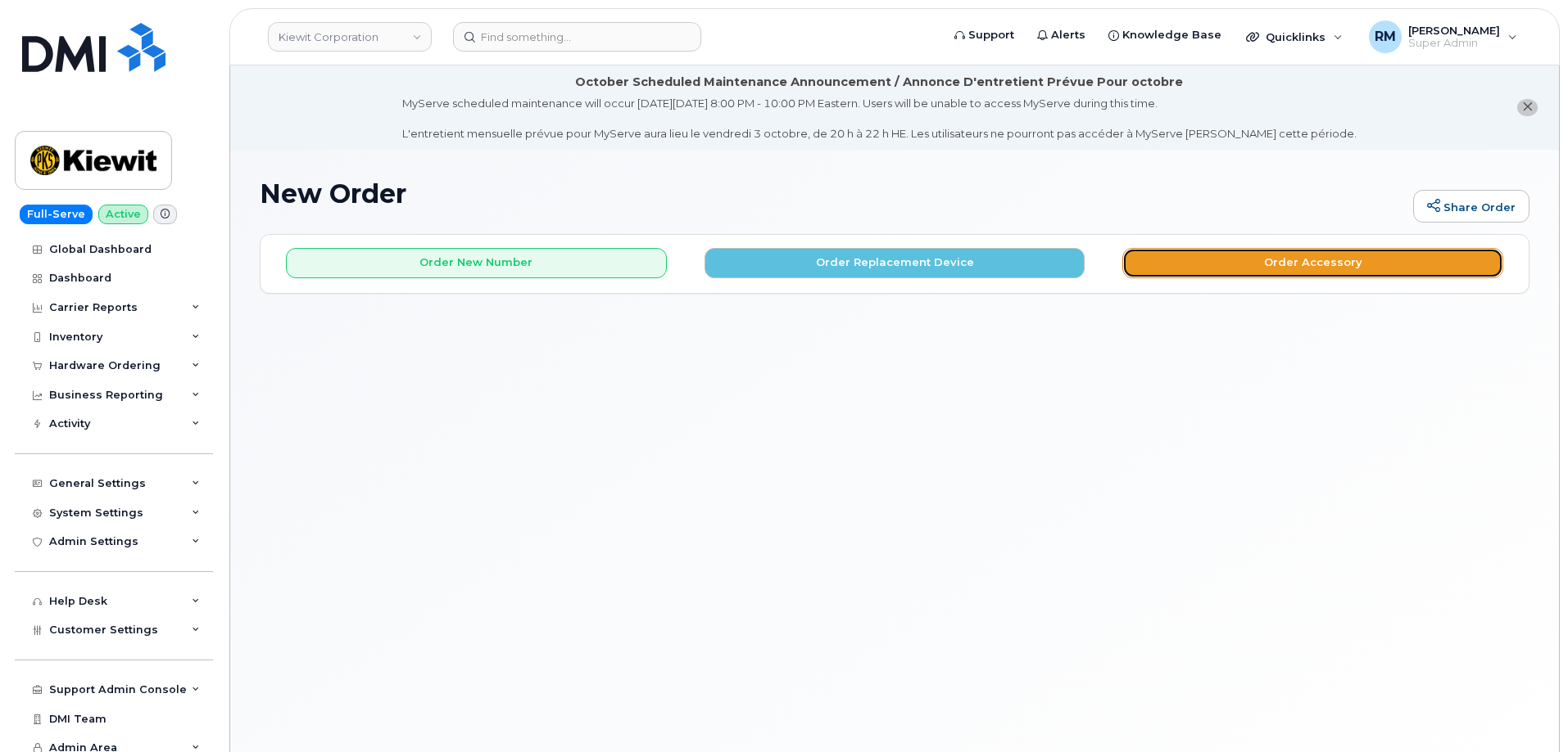
click at [1321, 263] on button "Order Accessory" at bounding box center [1312, 263] width 381 height 31
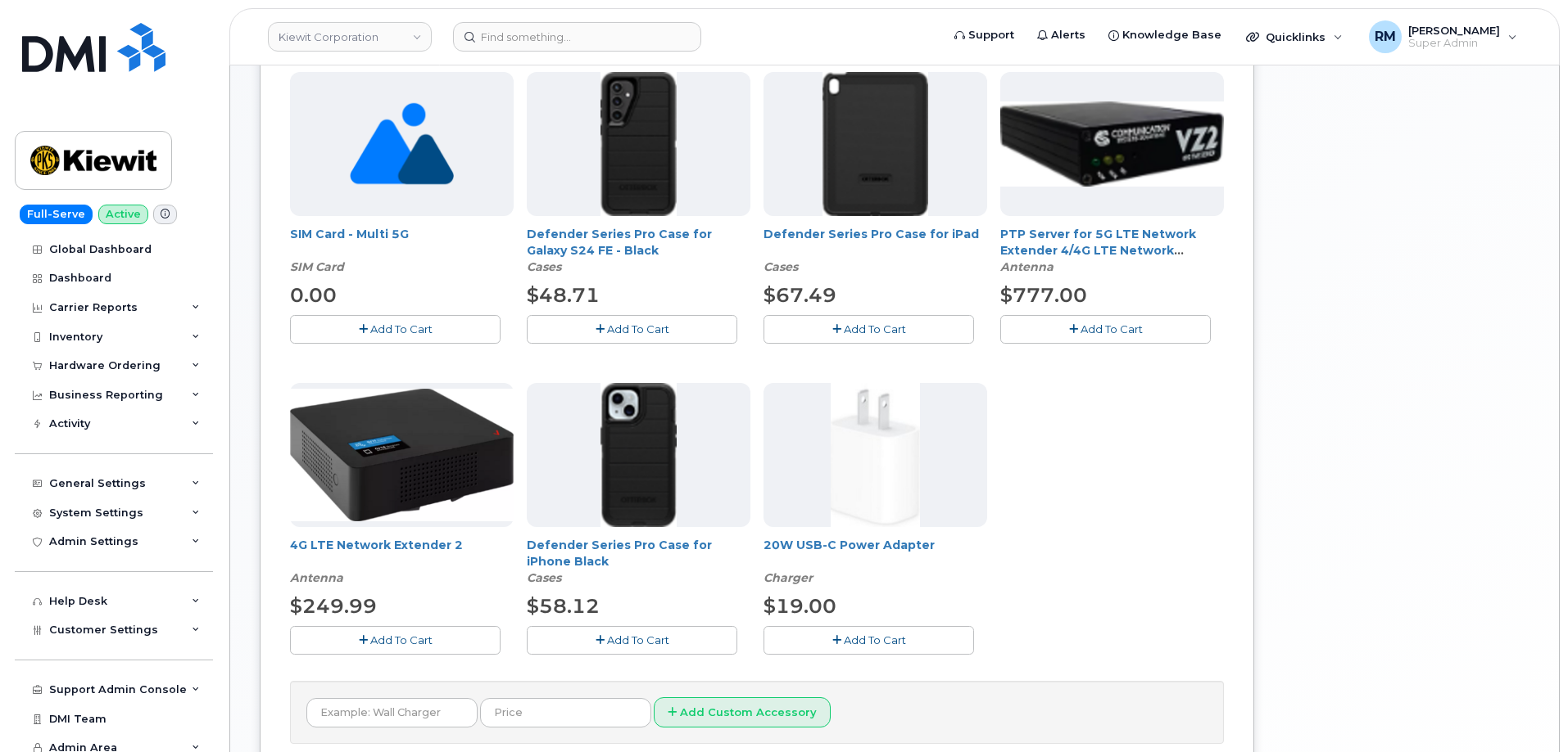
scroll to position [409, 0]
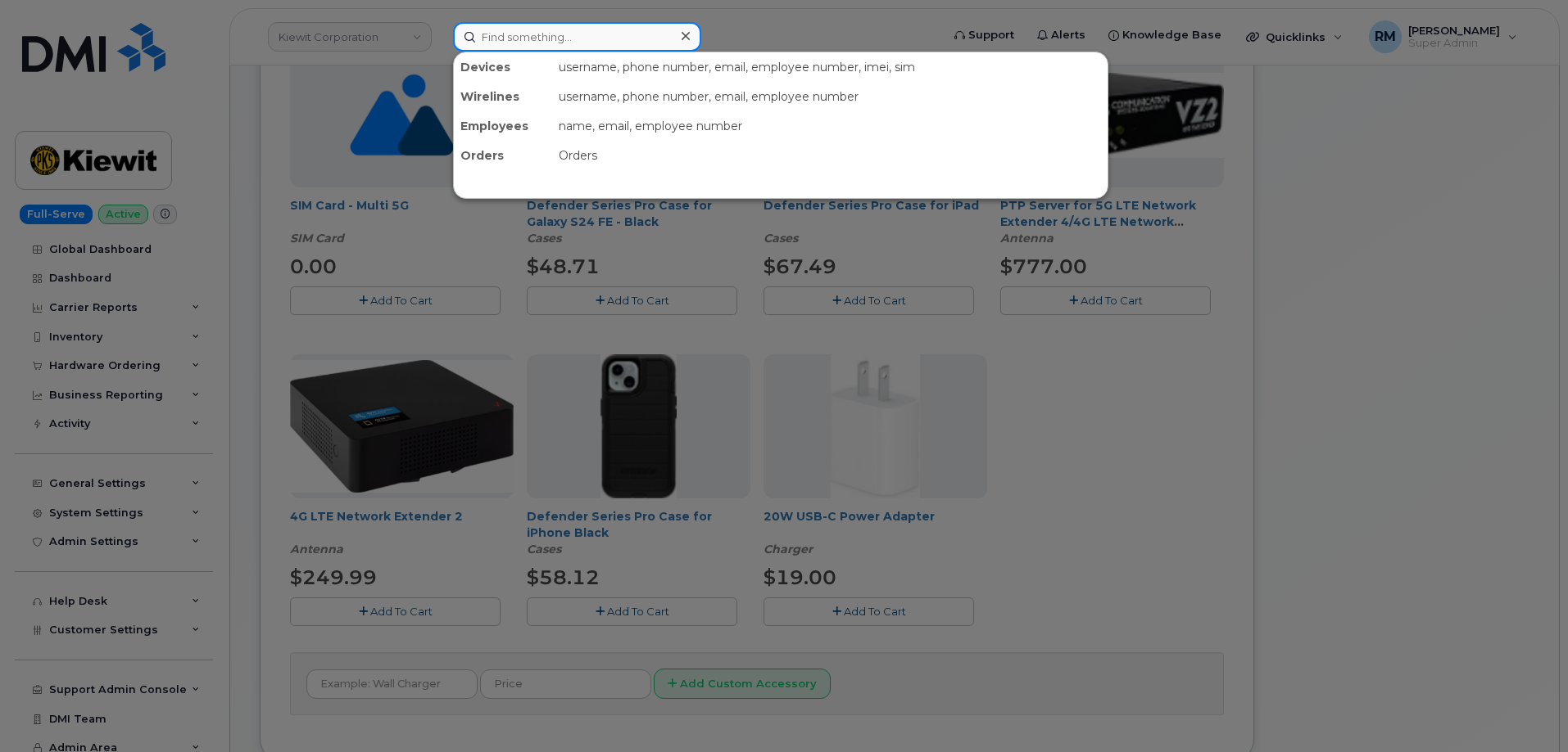
click at [505, 29] on input at bounding box center [577, 37] width 248 height 30
paste input "801) 824-3100"
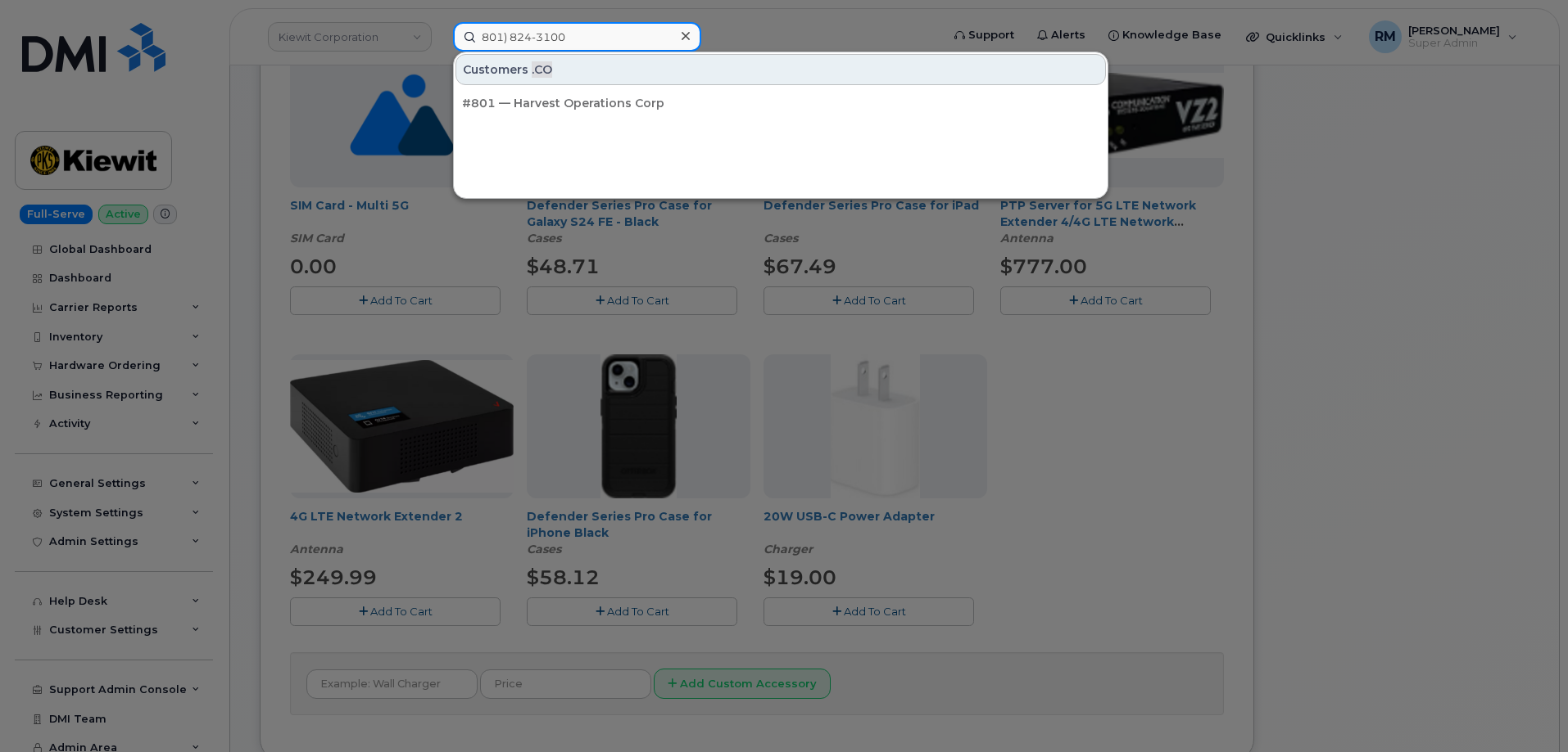
drag, startPoint x: 577, startPoint y: 36, endPoint x: 397, endPoint y: 39, distance: 180.0
click at [440, 39] on div "801) 824-3100 Customers .CO #801 — Harvest Operations Corp" at bounding box center [691, 37] width 503 height 30
paste input "Mike Kelley"
type input "Mike Kelley"
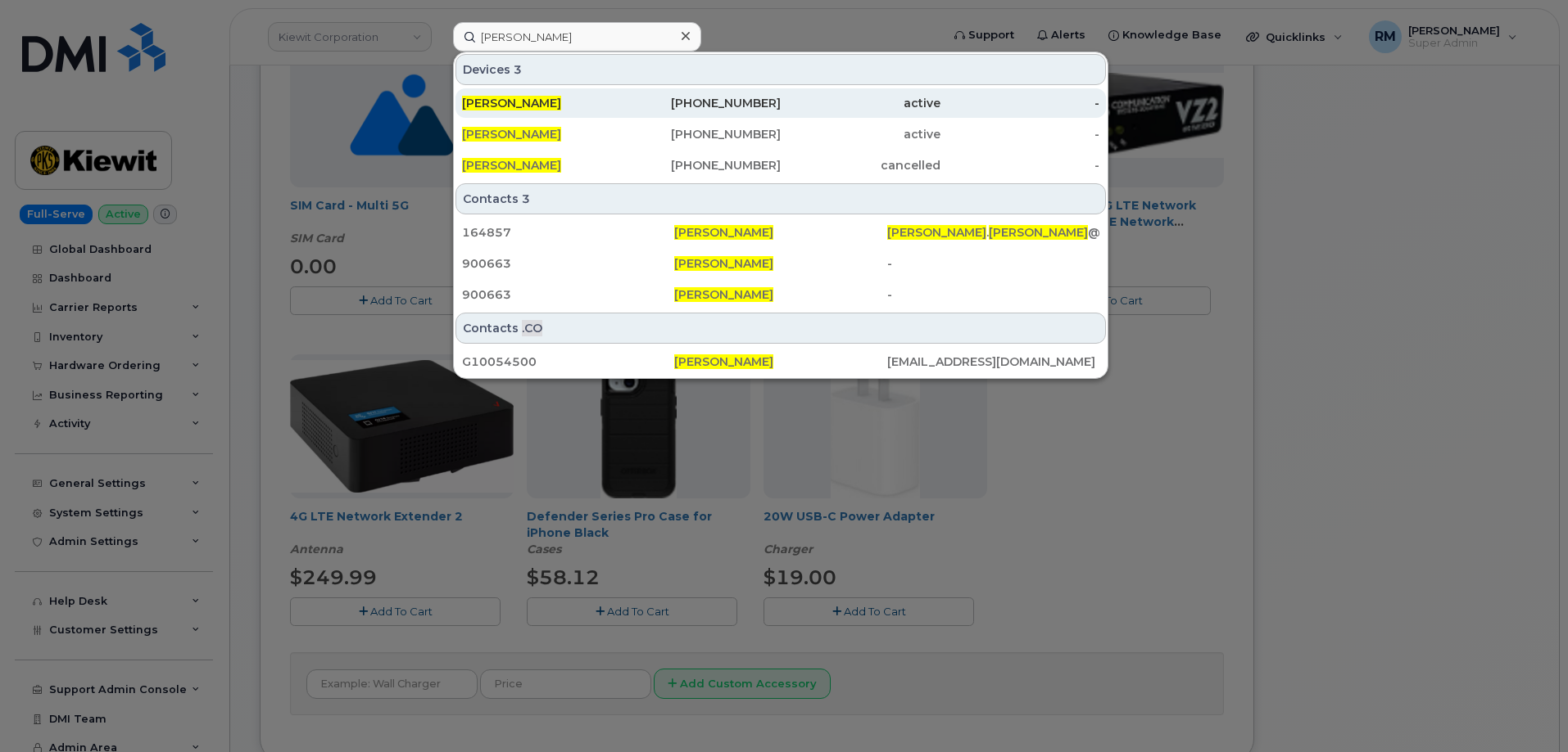
click at [560, 105] on div "MIKE KELLEY" at bounding box center [542, 103] width 160 height 16
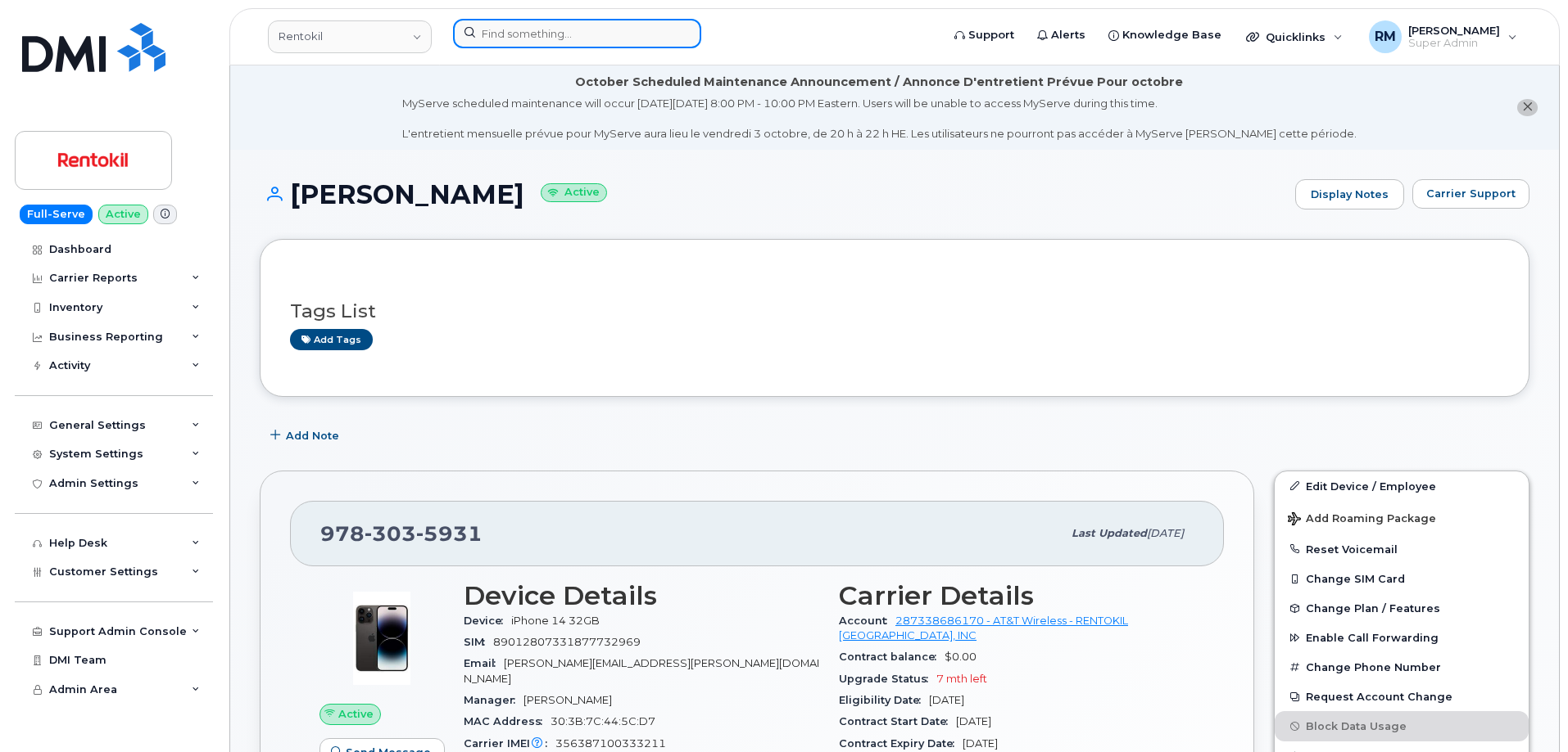
click at [580, 30] on input at bounding box center [577, 33] width 248 height 30
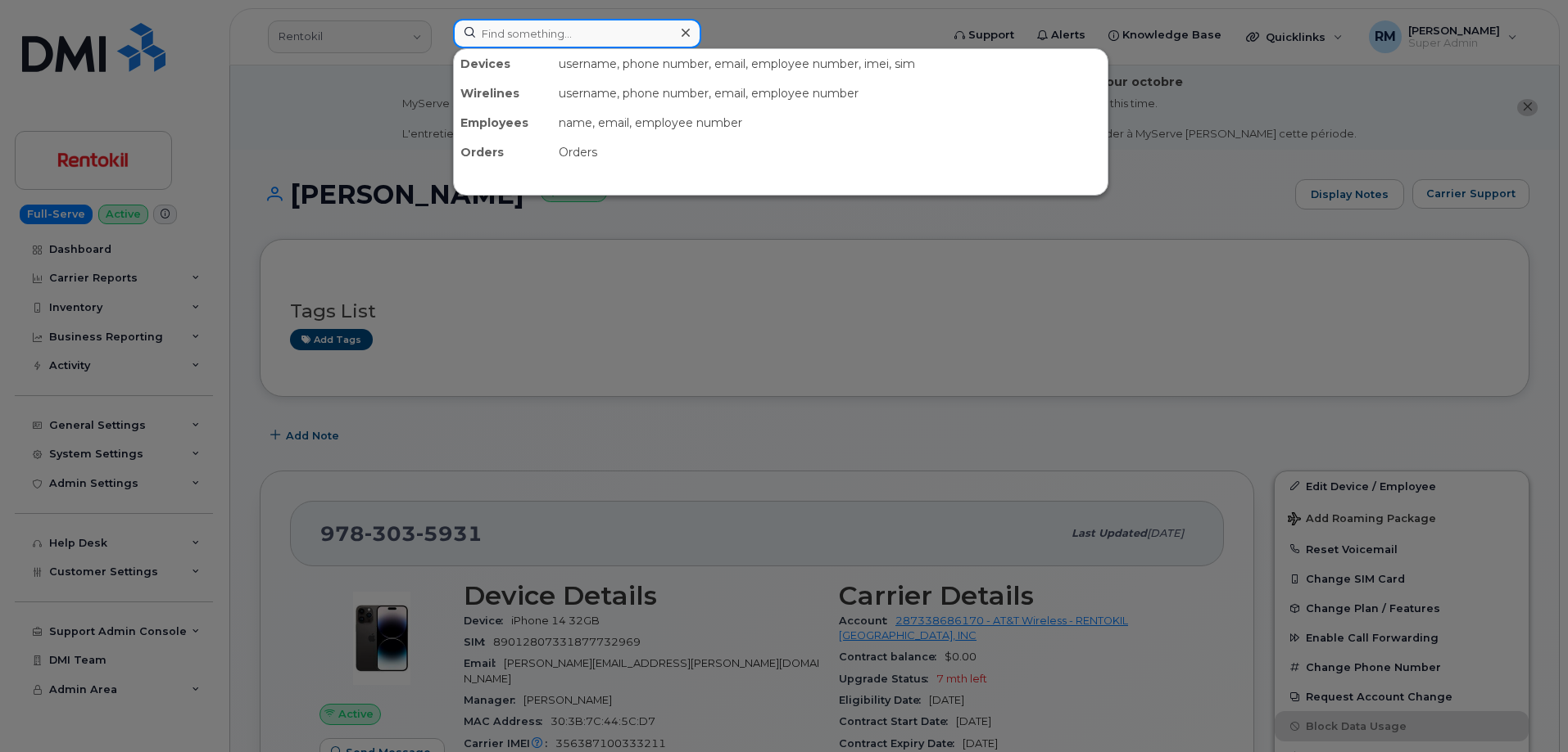
paste input "[PERSON_NAME]"
type input "[PERSON_NAME]"
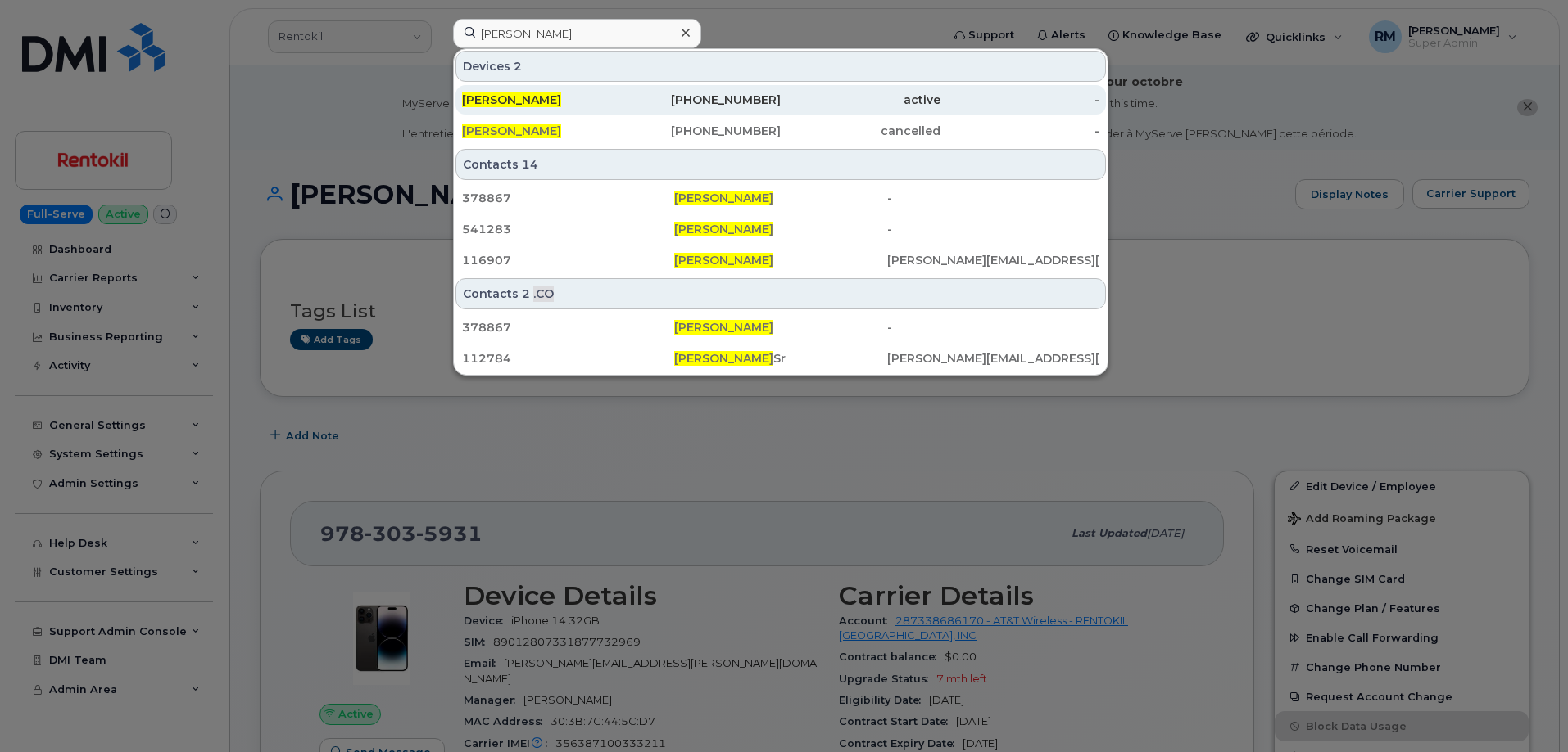
click at [560, 99] on div "[PERSON_NAME]" at bounding box center [542, 100] width 160 height 16
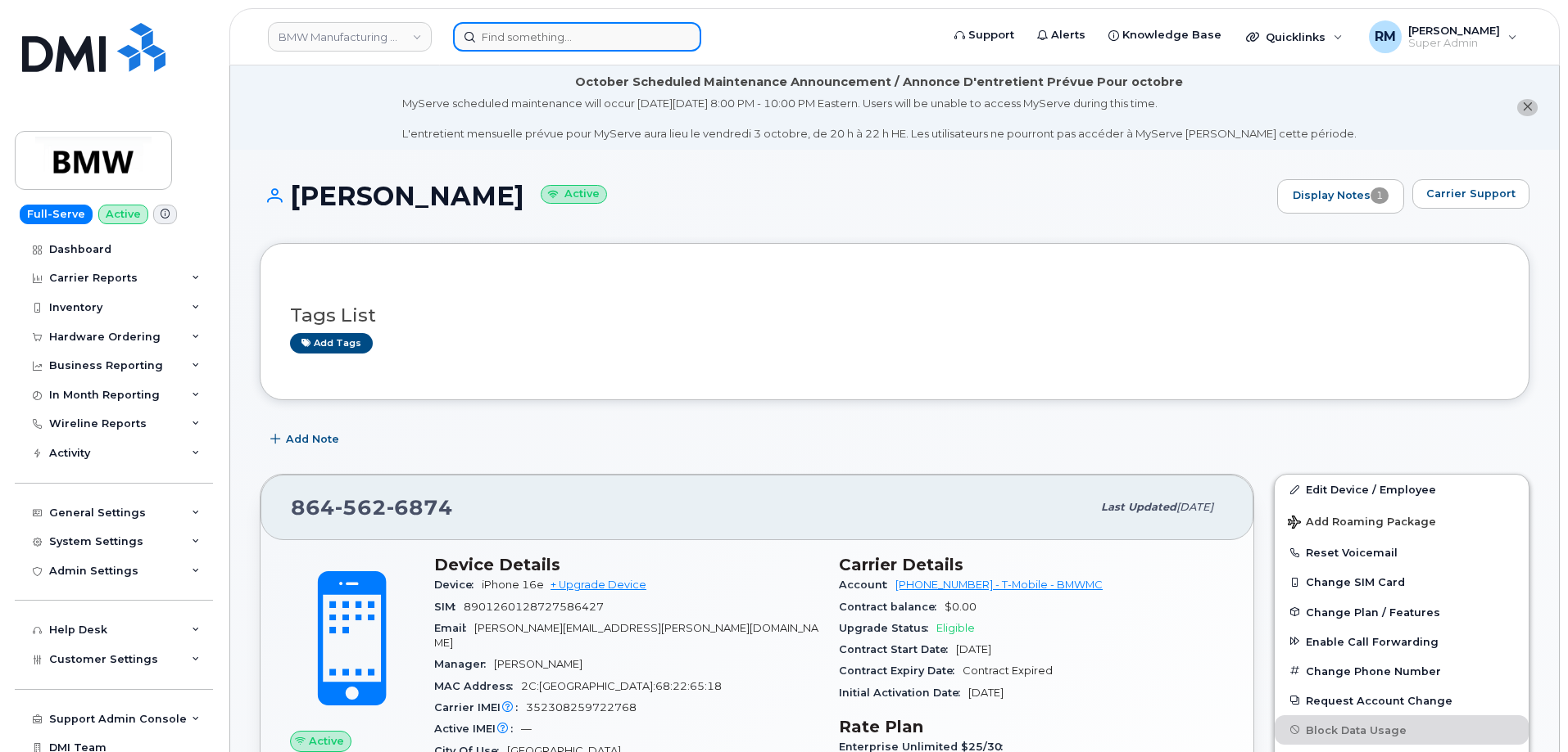
click at [556, 39] on input at bounding box center [577, 37] width 248 height 30
paste input "[PERSON_NAME][EMAIL_ADDRESS][PERSON_NAME][DOMAIN_NAME]"
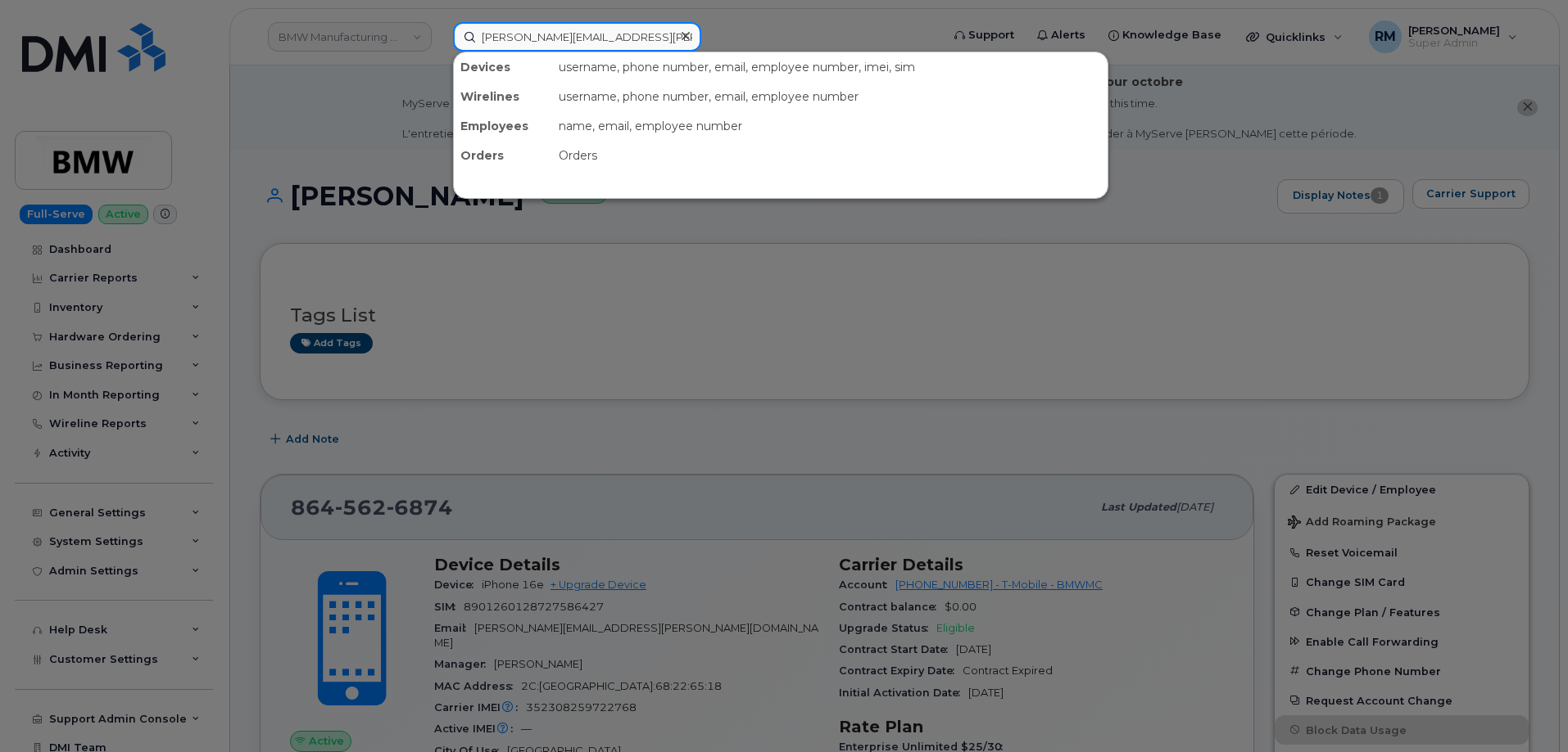
type input "[PERSON_NAME][EMAIL_ADDRESS][PERSON_NAME][DOMAIN_NAME]"
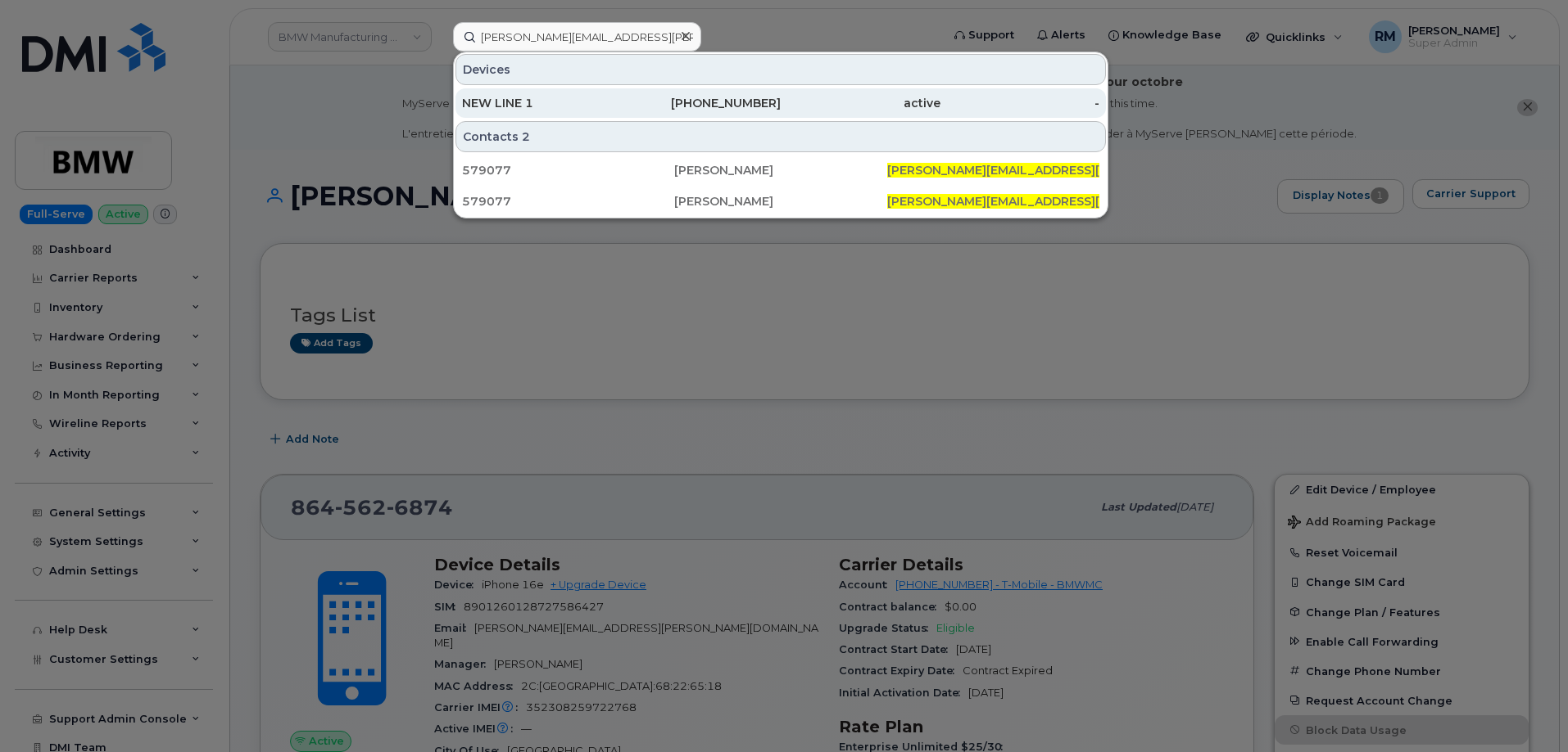
click at [570, 98] on div "NEW LINE 1" at bounding box center [542, 103] width 160 height 16
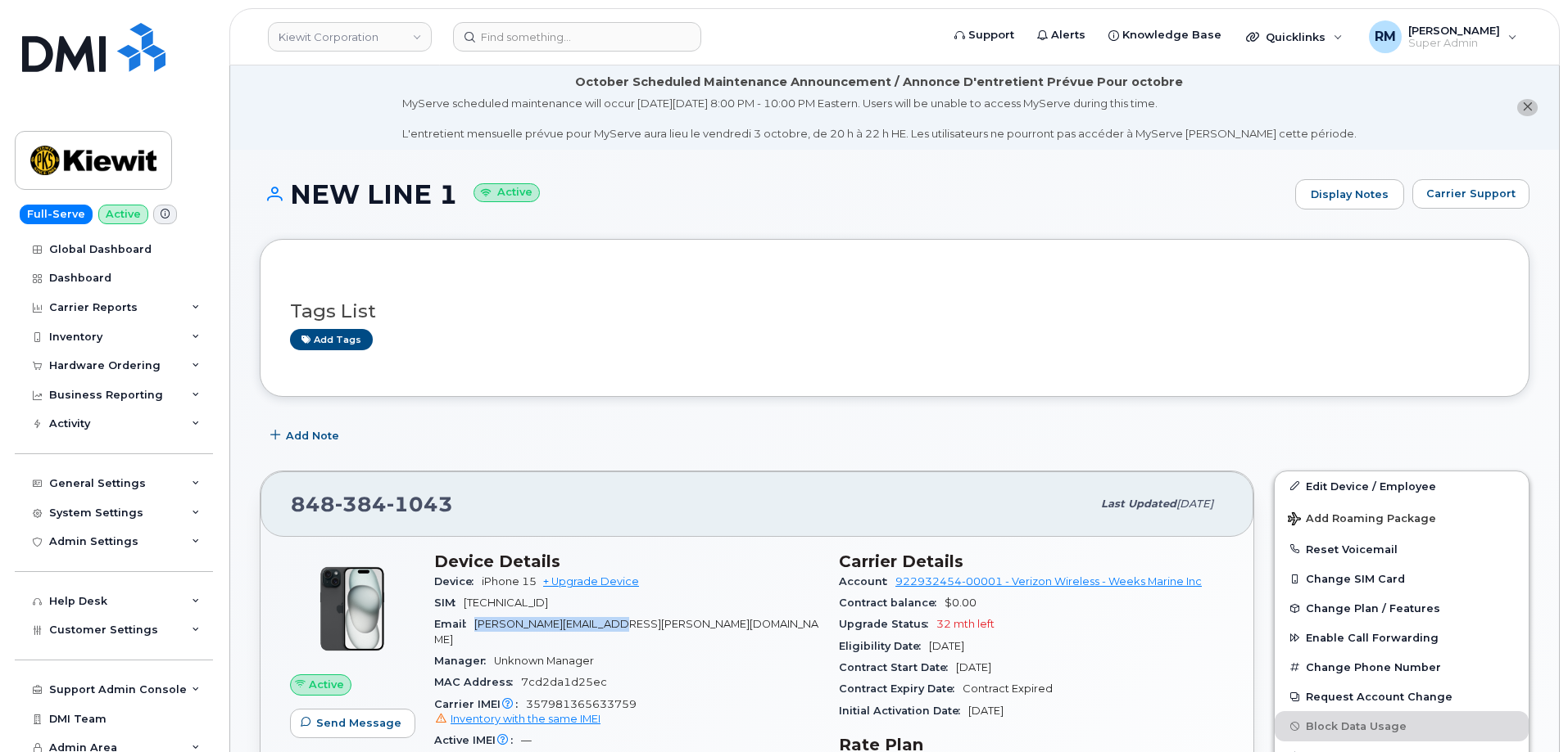
drag, startPoint x: 636, startPoint y: 620, endPoint x: 475, endPoint y: 623, distance: 161.0
click at [475, 623] on div "Email MIKE.KELLEY1@KIEWIT.COM" at bounding box center [626, 632] width 385 height 37
click at [553, 698] on span "357981365633759 Inventory with the same IMEI" at bounding box center [626, 712] width 385 height 30
copy span "357981365633759"
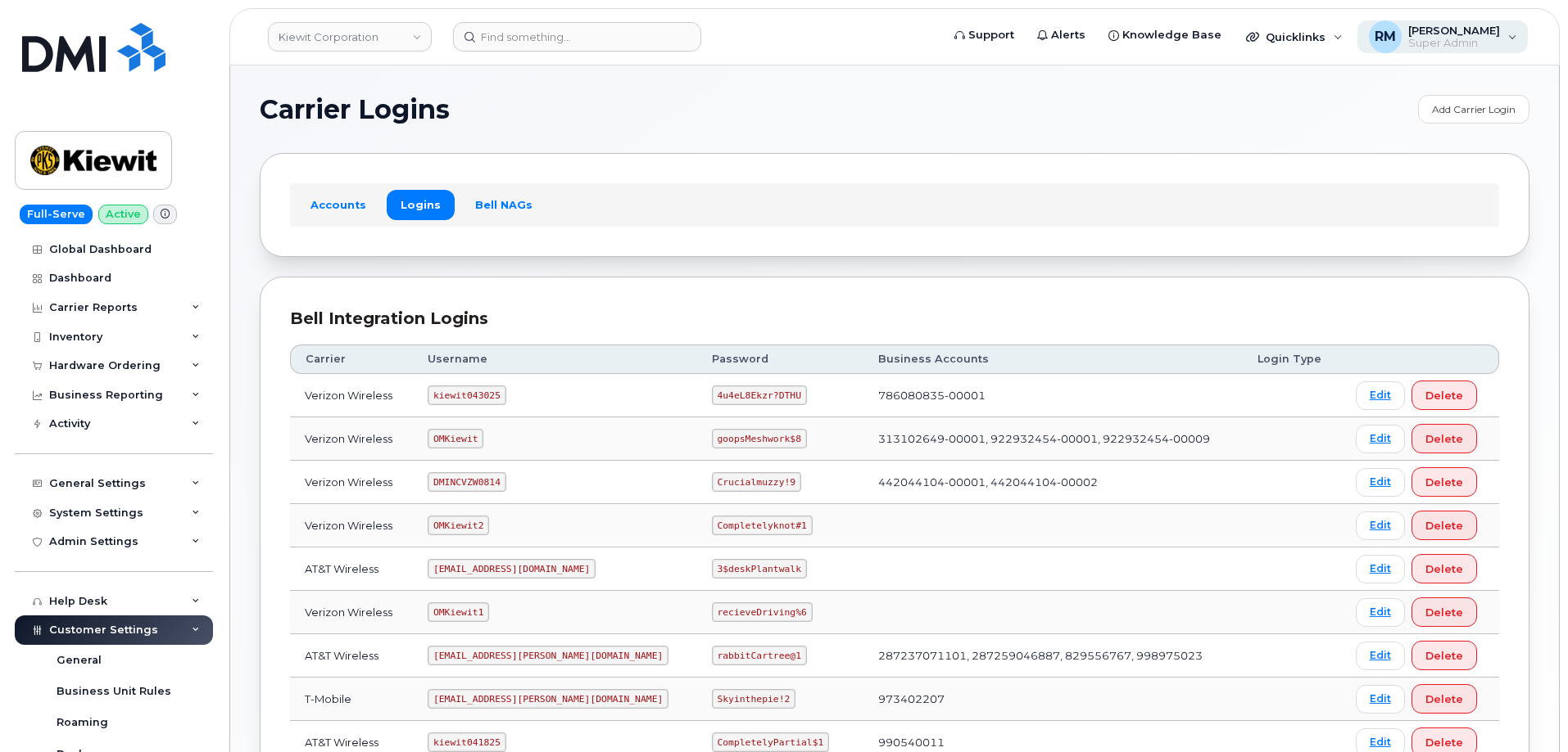
click at [1491, 35] on span "[PERSON_NAME]" at bounding box center [1454, 30] width 92 height 14
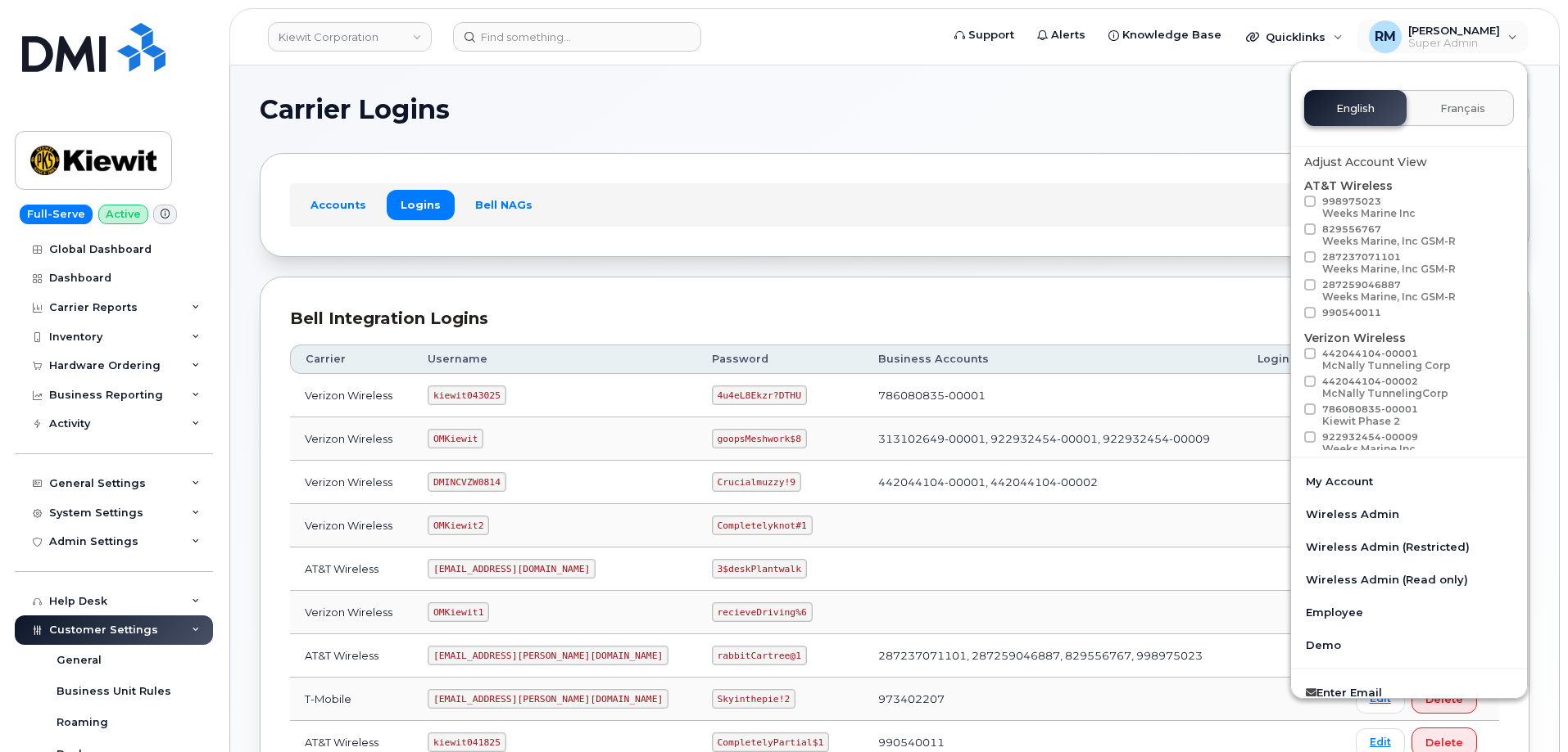
click at [951, 177] on div "Accounts Logins Bell NAGs" at bounding box center [894, 204] width 1270 height 104
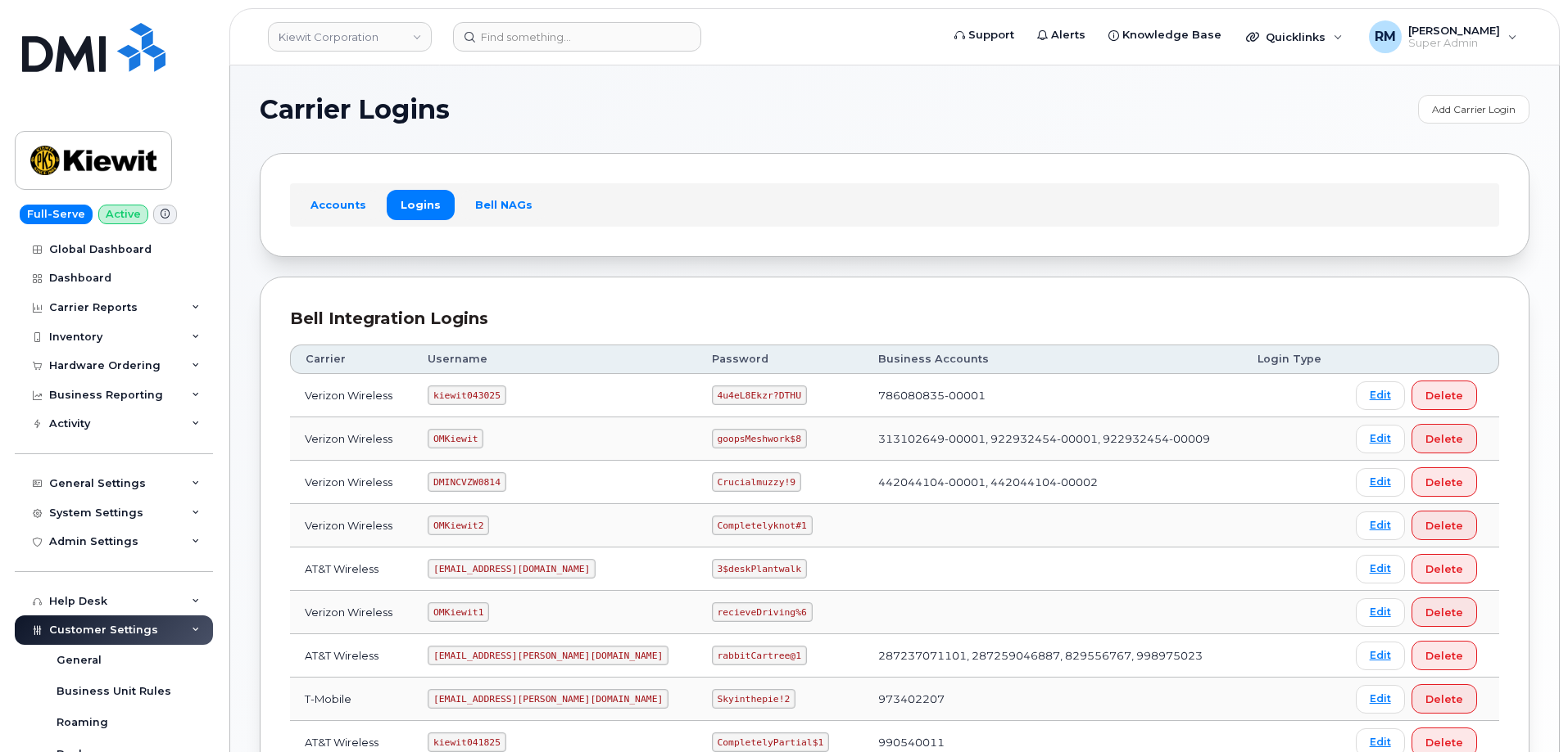
click at [460, 436] on code "OMKiewit" at bounding box center [455, 439] width 56 height 20
copy code "OMKiewit"
drag, startPoint x: 665, startPoint y: 439, endPoint x: 746, endPoint y: 438, distance: 81.0
click at [746, 438] on code "goopsMeshwork$8" at bounding box center [759, 439] width 95 height 20
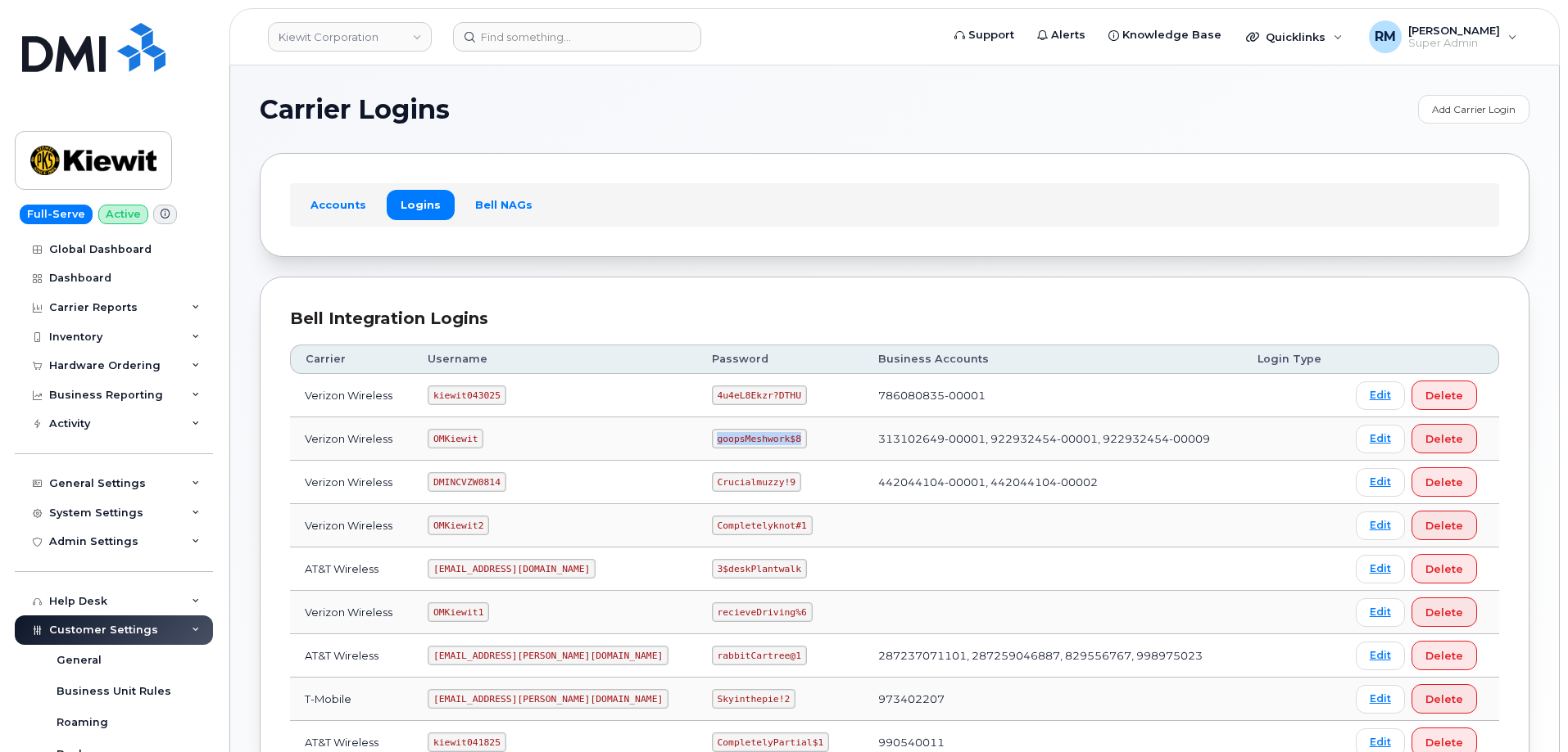
copy code "goopsMeshwork$8"
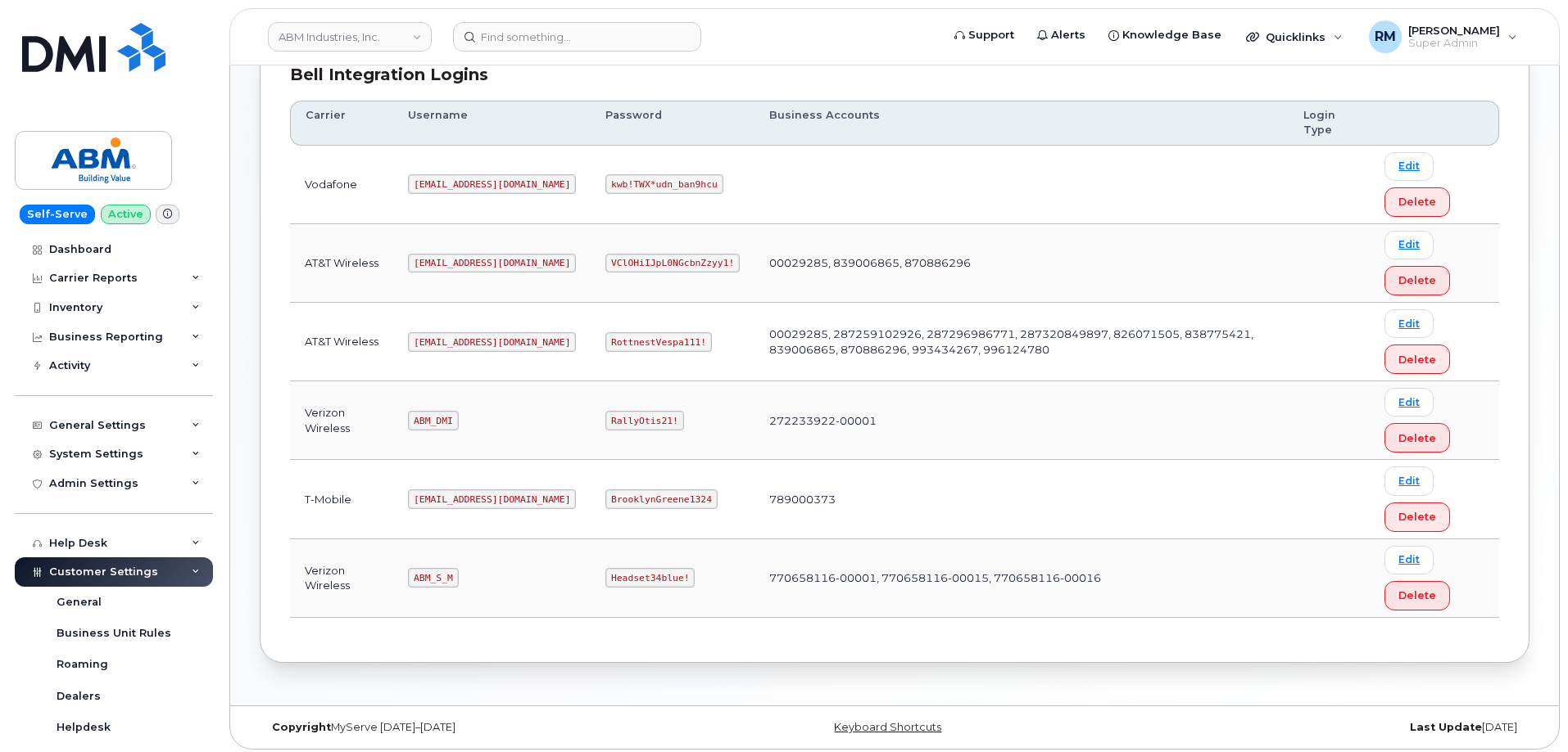
scroll to position [246, 0]
drag, startPoint x: 417, startPoint y: 579, endPoint x: 501, endPoint y: 576, distance: 84.1
click at [501, 576] on td "ABM_S_M" at bounding box center [491, 576] width 197 height 78
copy code "ABM_S_M"
click at [606, 576] on code "Headset34blue!" at bounding box center [650, 576] width 89 height 20
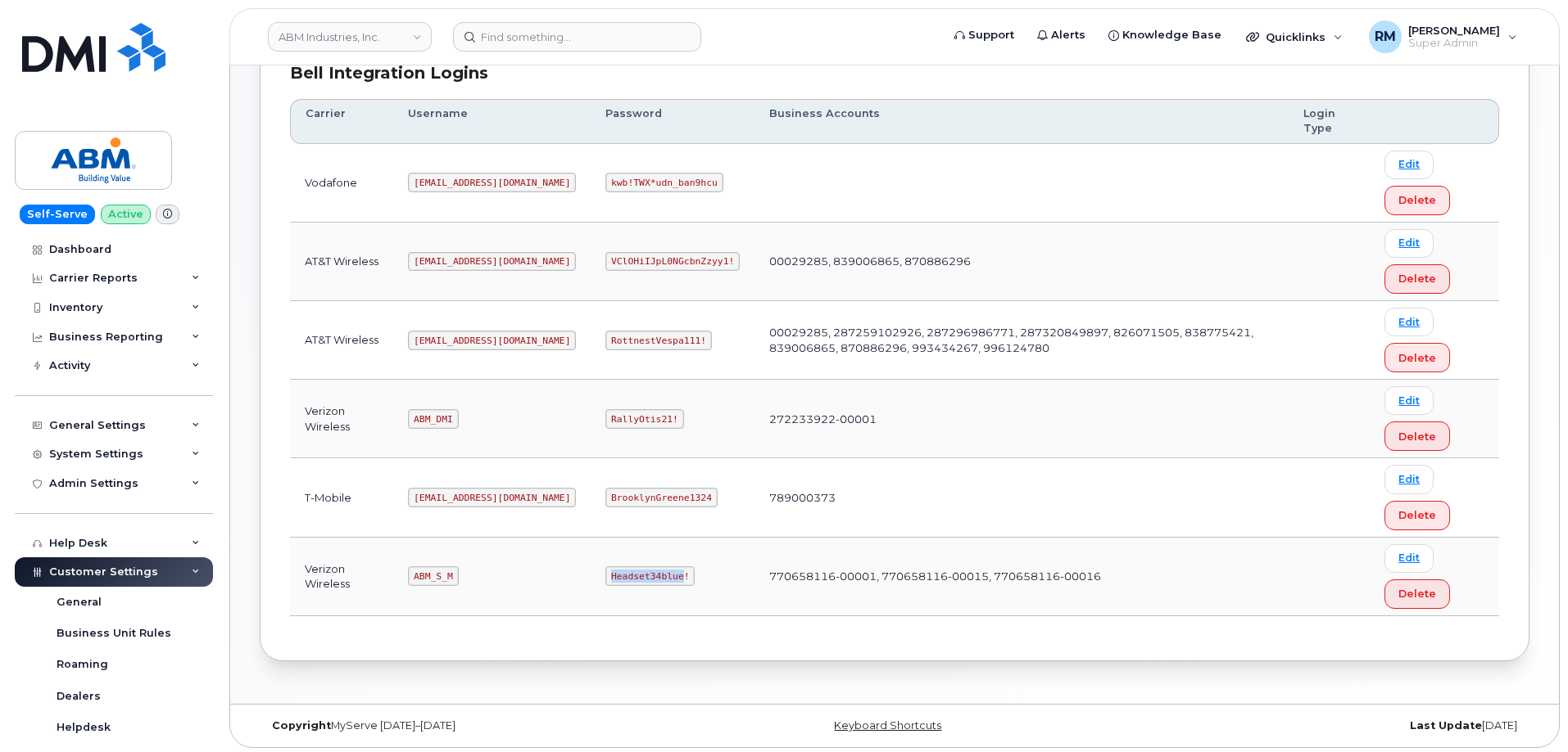
click at [606, 576] on code "Headset34blue!" at bounding box center [650, 576] width 89 height 20
copy code "Headset34blue"
